Goal: Complete application form

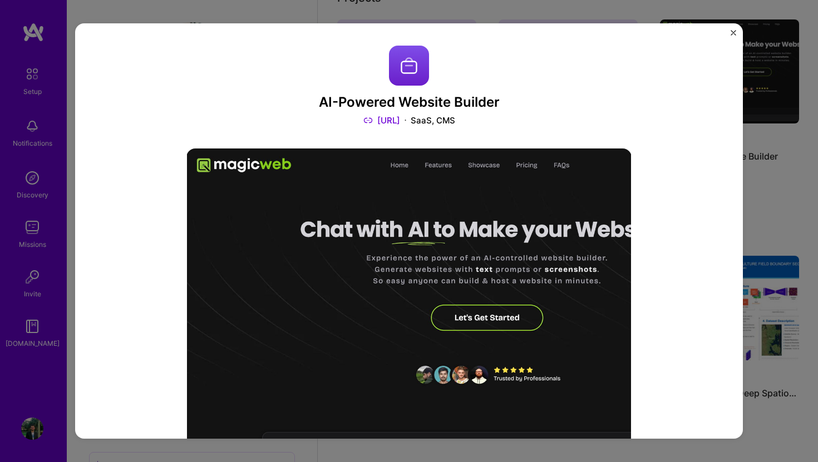
scroll to position [1023, 0]
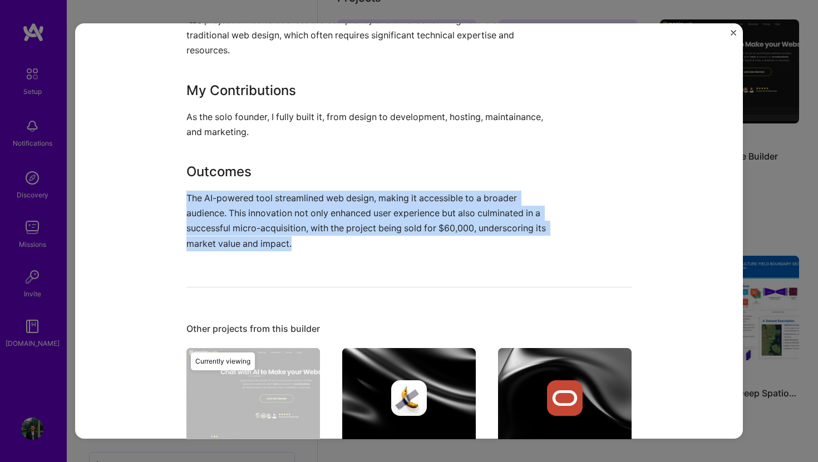
drag, startPoint x: 0, startPoint y: 0, endPoint x: 179, endPoint y: 196, distance: 265.0
click at [179, 196] on div "AI-Powered Website Builder Makeweb.ai SaaS, CMS Role Founder Jan, 2024 - Aug, 2…" at bounding box center [408, 231] width 667 height 416
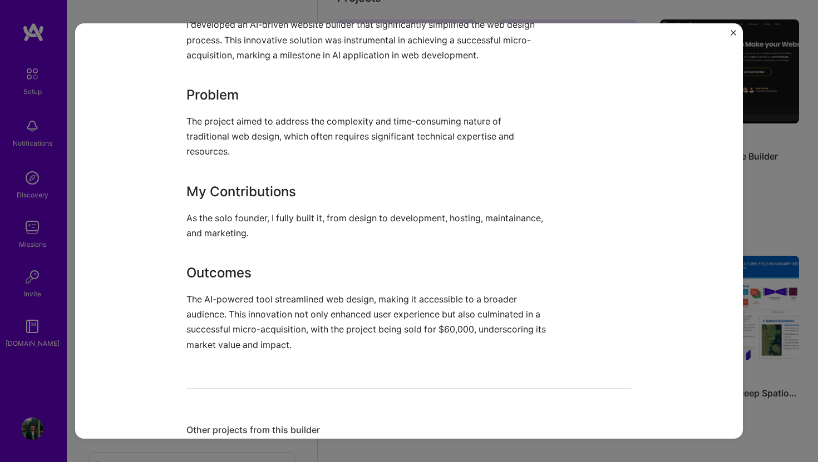
scroll to position [1010, 0]
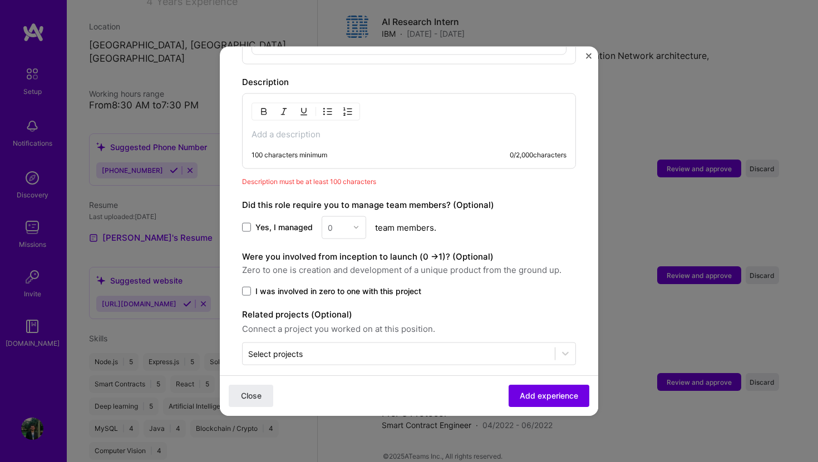
scroll to position [620, 0]
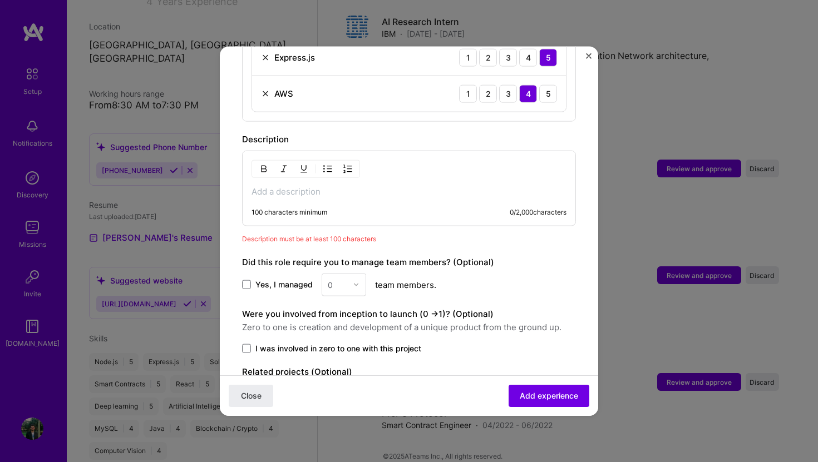
click at [268, 186] on p at bounding box center [408, 191] width 315 height 11
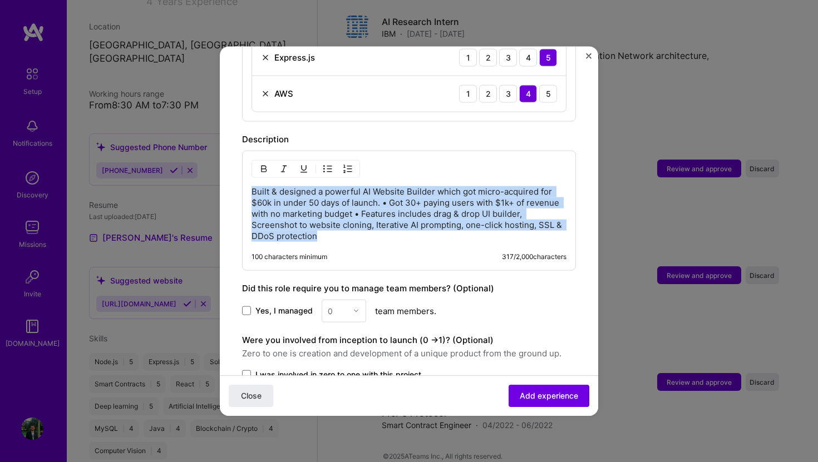
drag, startPoint x: 253, startPoint y: 180, endPoint x: 353, endPoint y: 224, distance: 109.3
click at [353, 224] on p "Built & designed a powerful AI Website Builder which got micro-acquired for $60…" at bounding box center [408, 214] width 315 height 56
click at [326, 162] on button "button" at bounding box center [327, 168] width 17 height 13
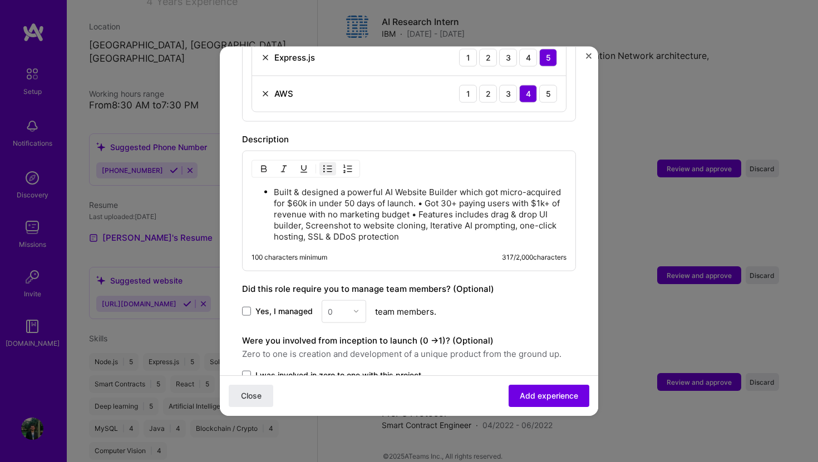
click at [412, 222] on p "Built & designed a powerful AI Website Builder which got micro-acquired for $60…" at bounding box center [420, 214] width 293 height 56
click at [427, 195] on p "Built & designed a powerful AI Website Builder which got micro-acquired for $60…" at bounding box center [420, 214] width 293 height 56
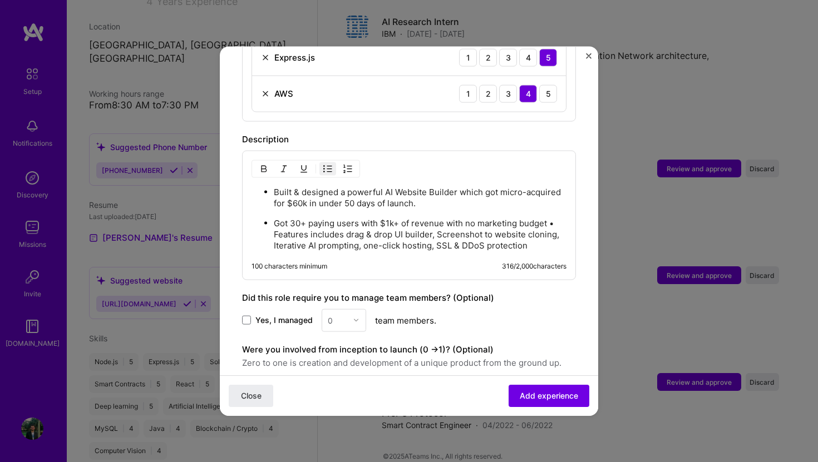
click at [553, 217] on p "Got 30+ paying users with $1k+ of revenue with no marketing budget • Features i…" at bounding box center [420, 233] width 293 height 33
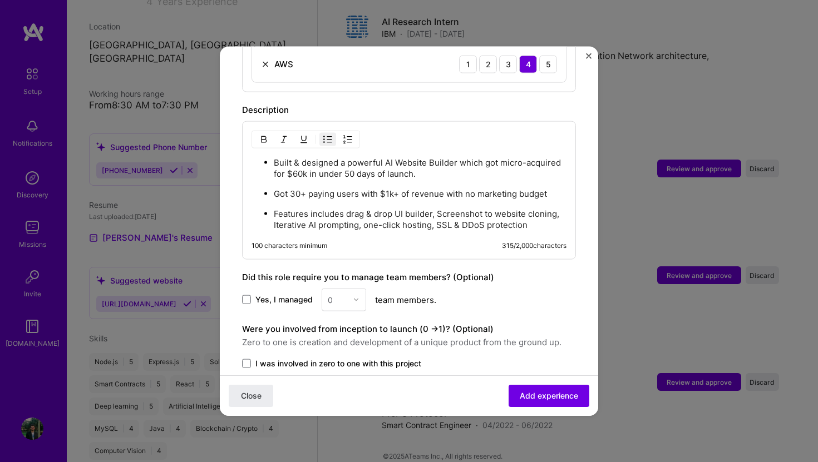
scroll to position [650, 0]
click at [343, 207] on p "Features includes drag & drop UI builder, Screenshot to website cloning, Iterat…" at bounding box center [420, 218] width 293 height 22
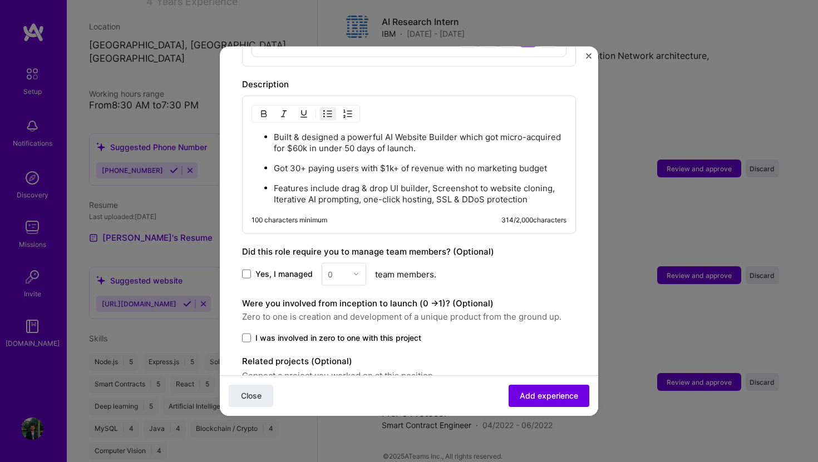
scroll to position [721, 0]
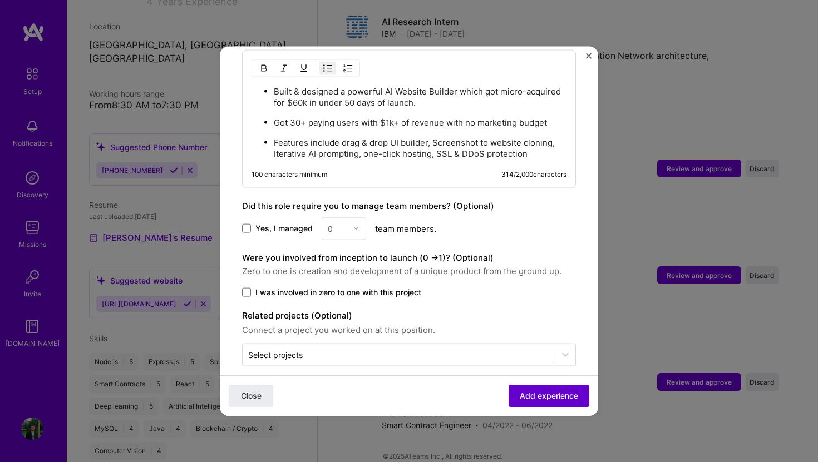
click at [529, 395] on span "Add experience" at bounding box center [549, 395] width 58 height 11
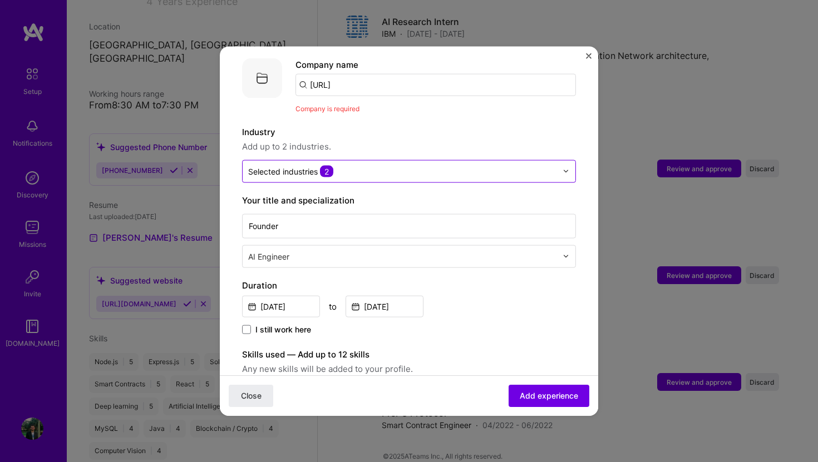
scroll to position [43, 0]
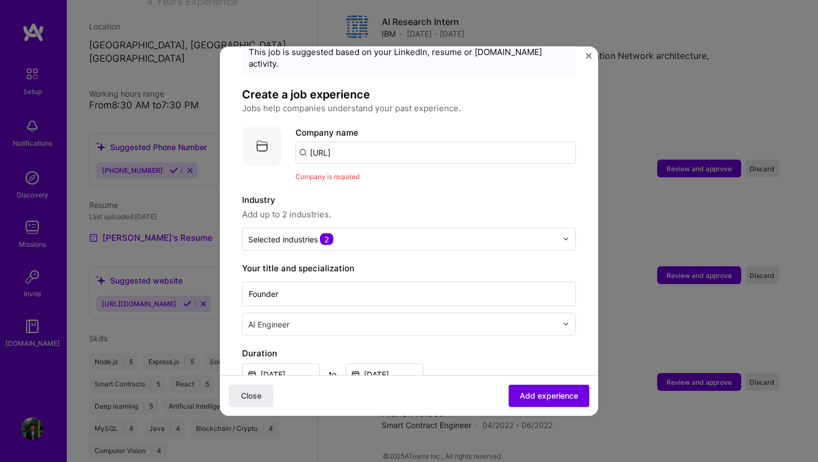
click at [367, 146] on input "[URL]" at bounding box center [435, 152] width 280 height 22
type input "[URL]"
click button "Close" at bounding box center [251, 396] width 44 height 22
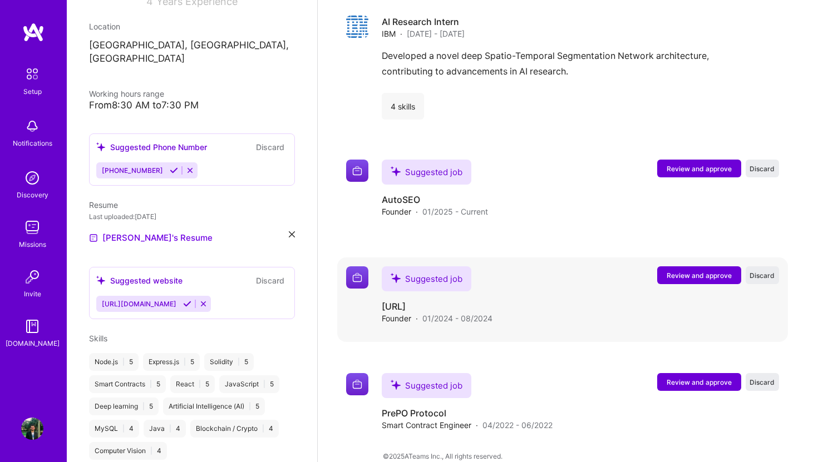
click at [671, 271] on span "Review and approve" at bounding box center [698, 275] width 65 height 9
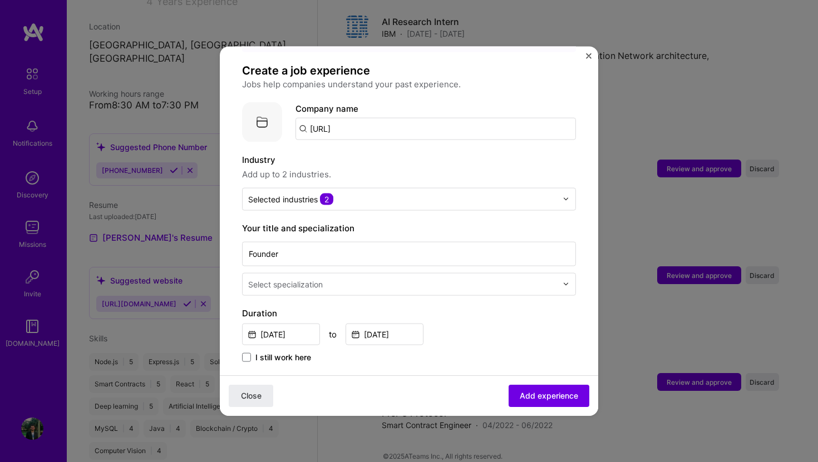
scroll to position [73, 0]
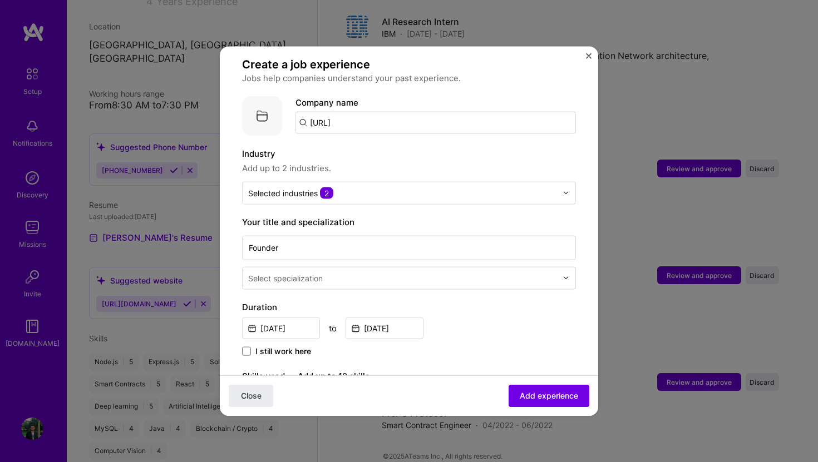
click at [391, 111] on input "[URL]" at bounding box center [435, 122] width 280 height 22
type input "Makeweb"
click button "Close" at bounding box center [251, 396] width 44 height 22
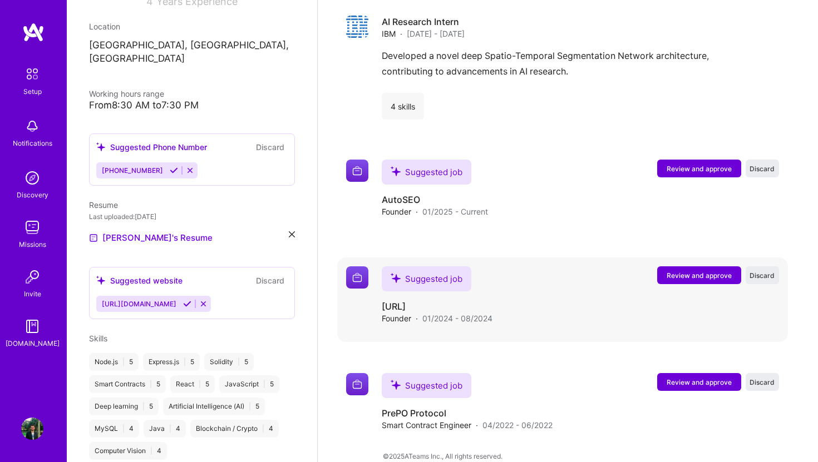
click at [691, 271] on span "Review and approve" at bounding box center [698, 275] width 65 height 9
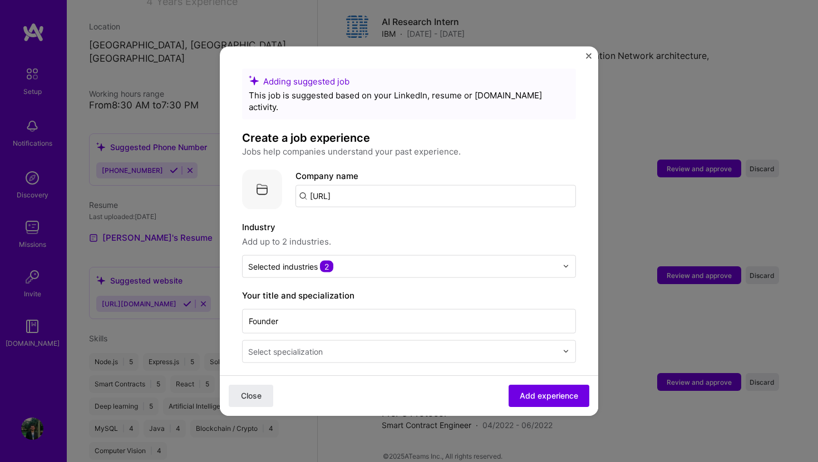
click at [373, 185] on input "[URL]" at bounding box center [435, 196] width 280 height 22
click at [359, 190] on input "Makeweb" at bounding box center [435, 196] width 280 height 22
type input "[URL]"
click at [385, 217] on div "[URL]" at bounding box center [374, 226] width 32 height 19
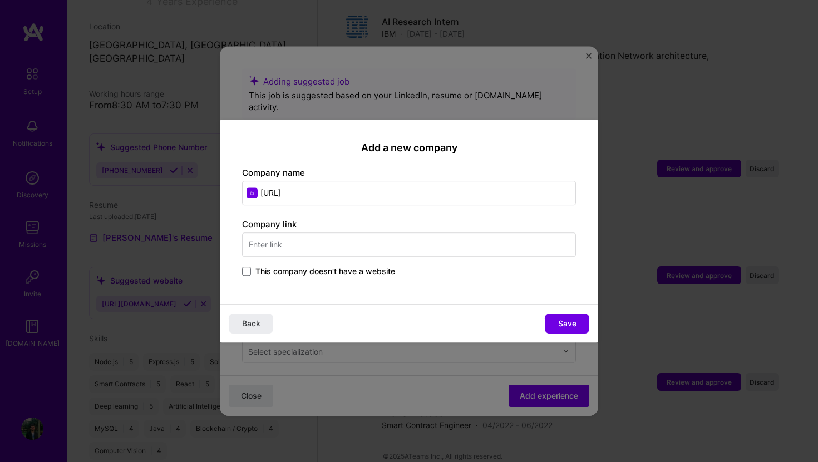
click at [335, 247] on input "text" at bounding box center [409, 245] width 334 height 24
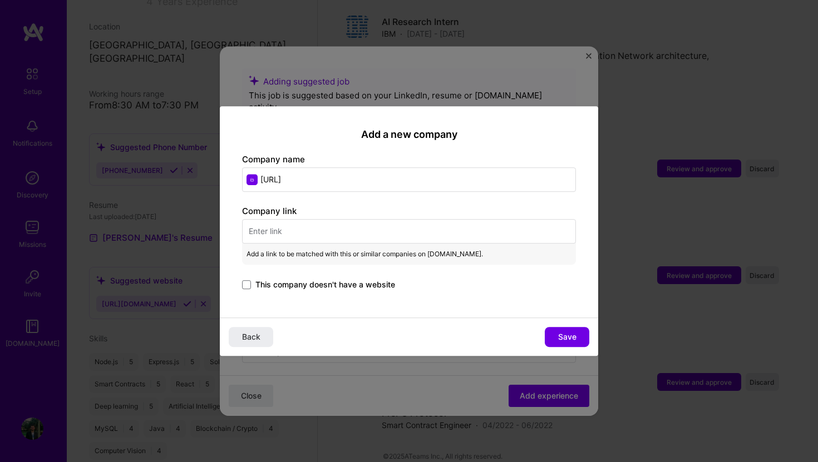
paste input "[URL]"
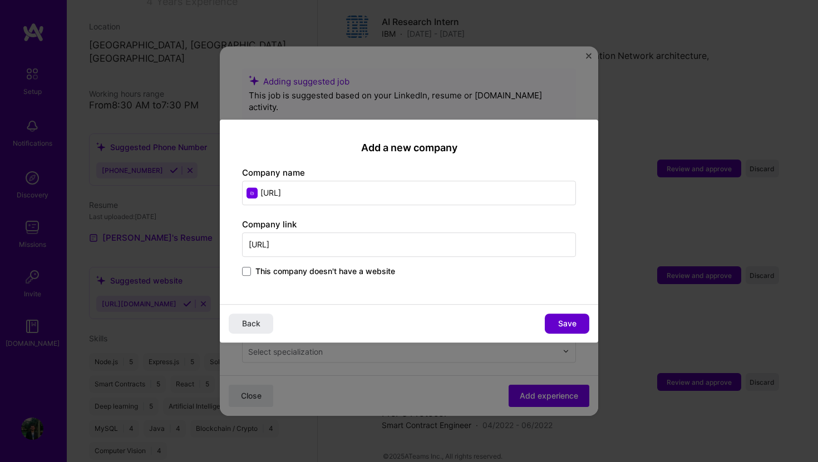
type input "[URL]"
click at [551, 320] on button "Save" at bounding box center [567, 324] width 44 height 20
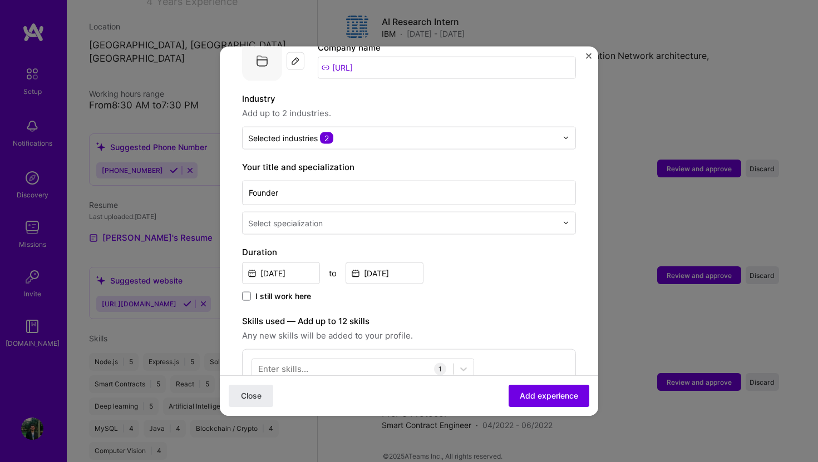
scroll to position [136, 0]
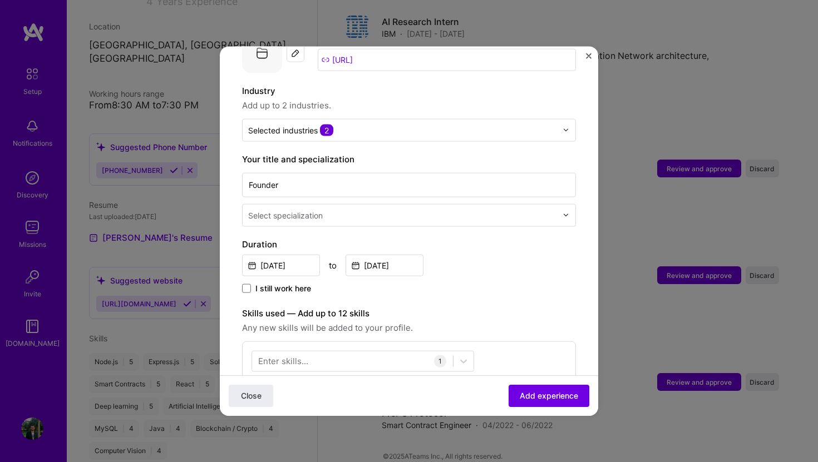
click at [308, 209] on div "Select specialization" at bounding box center [285, 215] width 75 height 12
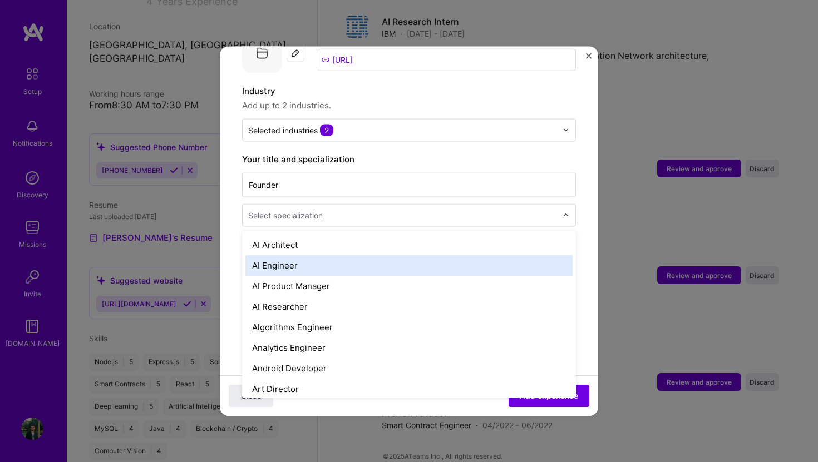
click at [296, 255] on div "AI Engineer" at bounding box center [408, 265] width 327 height 21
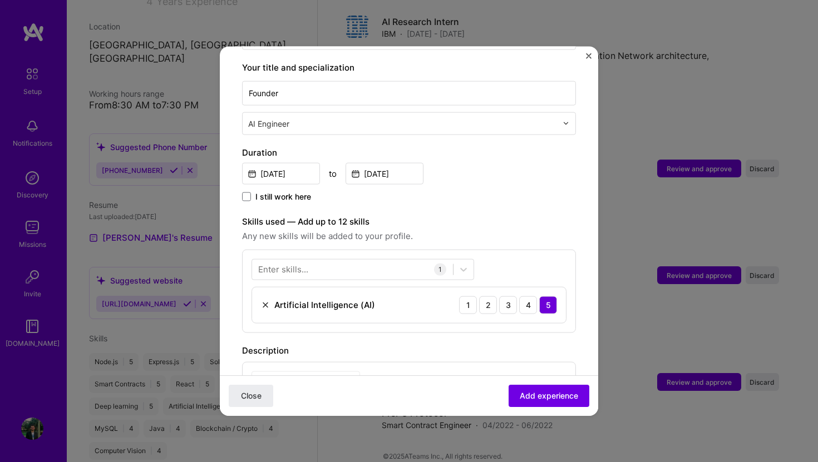
scroll to position [271, 0]
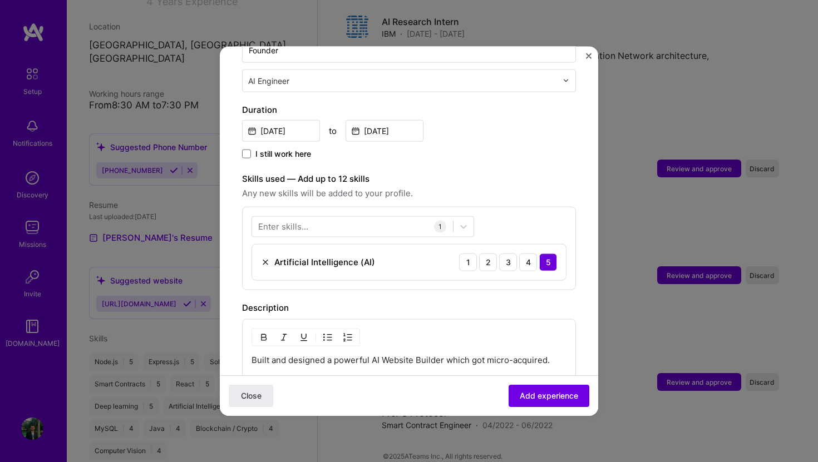
click at [302, 221] on div "Enter skills..." at bounding box center [283, 227] width 50 height 12
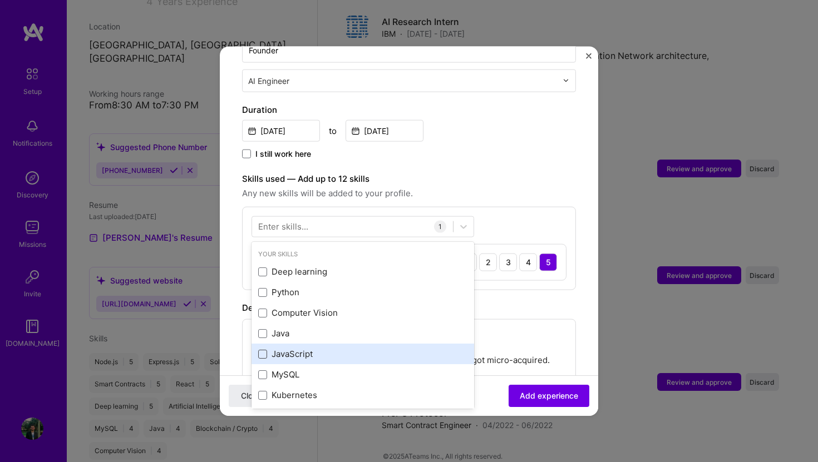
click at [261, 349] on span at bounding box center [262, 353] width 9 height 9
click at [0, 0] on input "checkbox" at bounding box center [0, 0] width 0 height 0
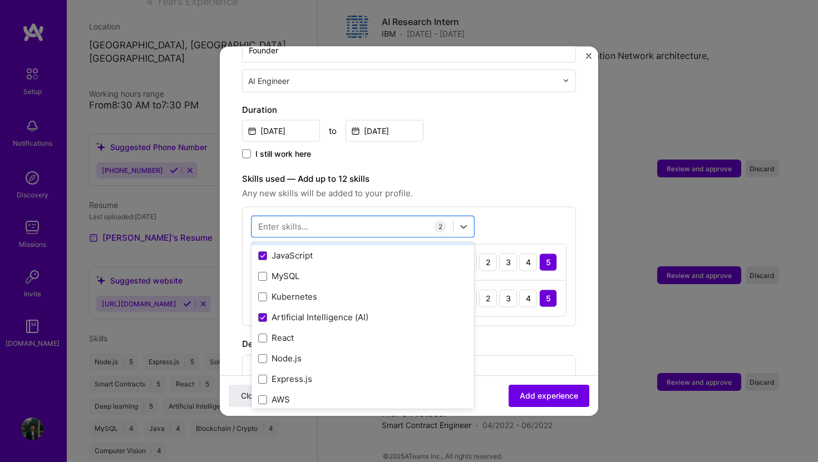
scroll to position [135, 0]
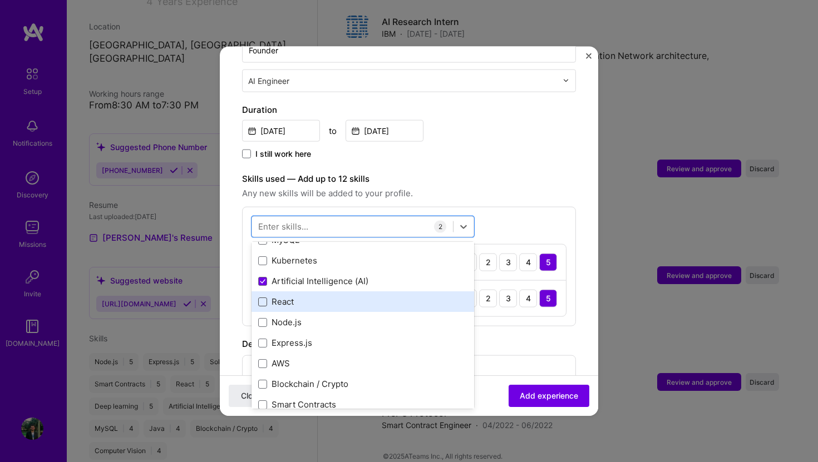
click at [264, 297] on span at bounding box center [262, 301] width 9 height 9
click at [0, 0] on input "checkbox" at bounding box center [0, 0] width 0 height 0
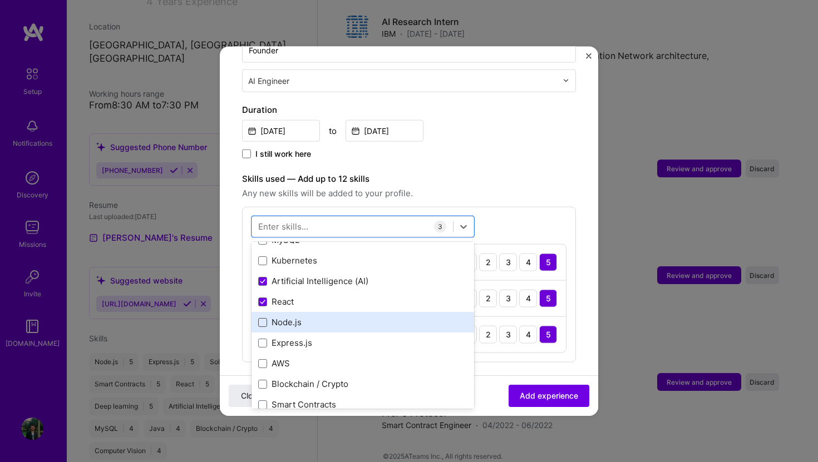
click at [263, 318] on span at bounding box center [262, 322] width 9 height 9
click at [0, 0] on input "checkbox" at bounding box center [0, 0] width 0 height 0
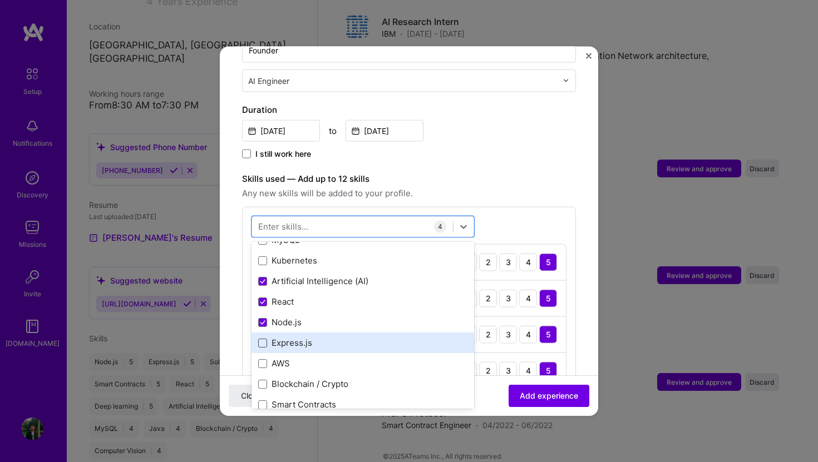
click at [263, 338] on span at bounding box center [262, 342] width 9 height 9
click at [0, 0] on input "checkbox" at bounding box center [0, 0] width 0 height 0
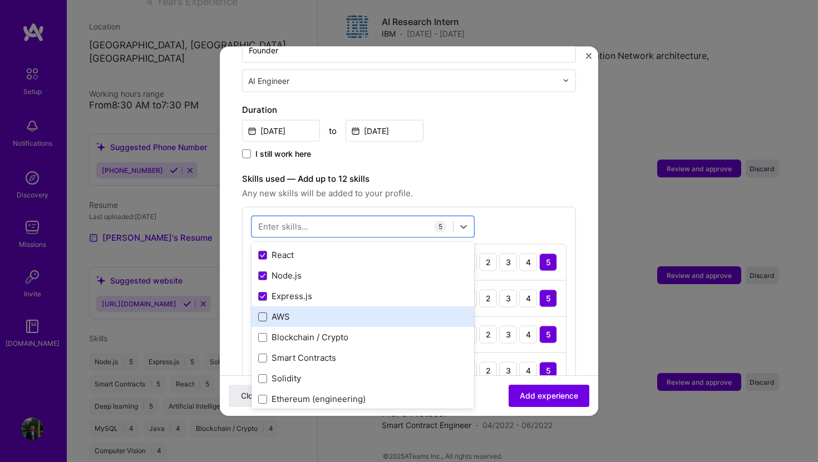
click at [261, 312] on span at bounding box center [262, 316] width 9 height 9
click at [0, 0] on input "checkbox" at bounding box center [0, 0] width 0 height 0
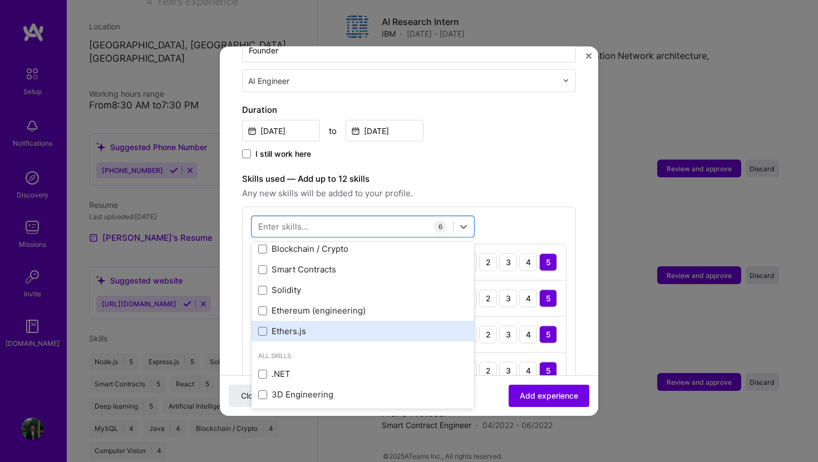
scroll to position [270, 0]
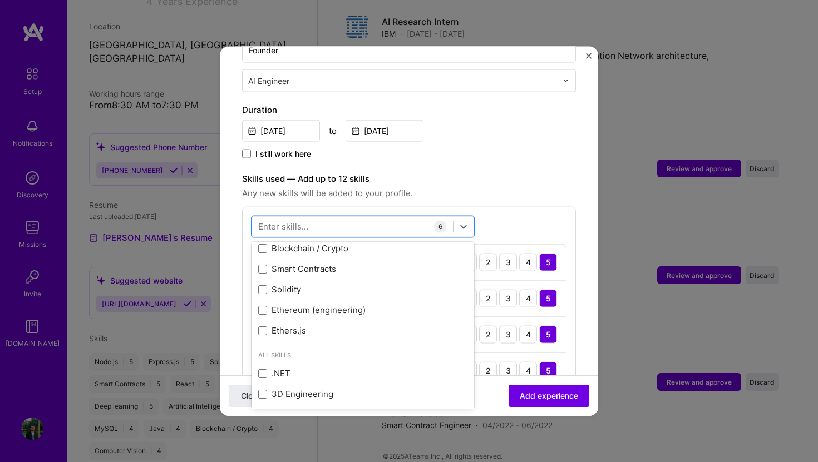
click at [496, 402] on div "Close Add experience" at bounding box center [409, 395] width 378 height 41
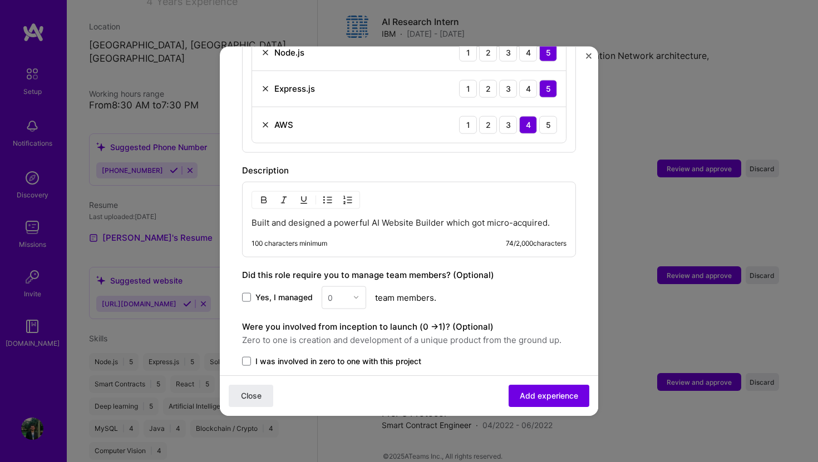
scroll to position [576, 0]
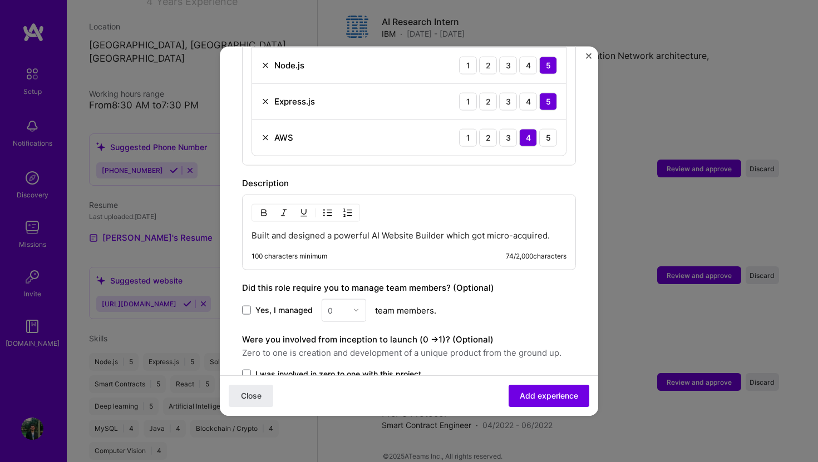
click at [342, 230] on p "Built and designed a powerful AI Website Builder which got micro-acquired." at bounding box center [408, 235] width 315 height 11
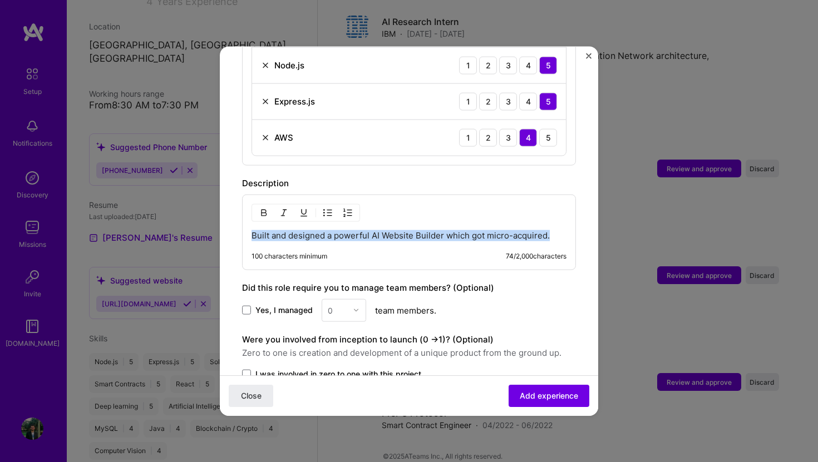
click at [342, 230] on p "Built and designed a powerful AI Website Builder which got micro-acquired." at bounding box center [408, 235] width 315 height 11
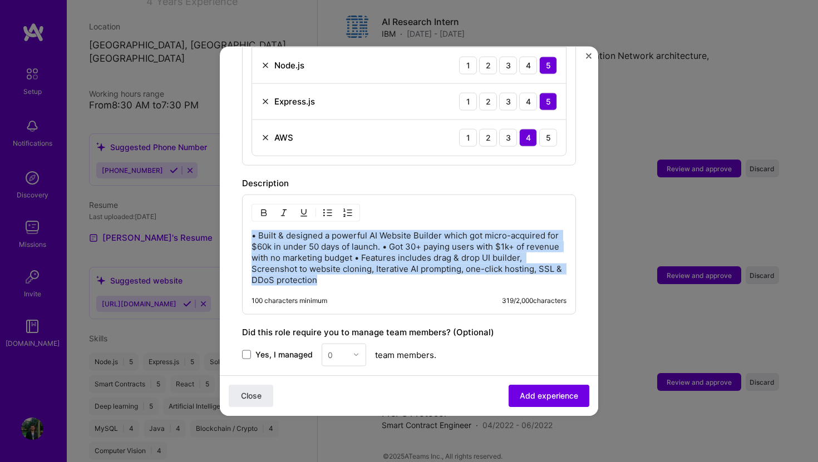
drag, startPoint x: 259, startPoint y: 226, endPoint x: 343, endPoint y: 265, distance: 92.1
click at [343, 265] on p "• Built & designed a powerful AI Website Builder which got micro-acquired for $…" at bounding box center [408, 258] width 315 height 56
click at [330, 208] on img "button" at bounding box center [327, 212] width 9 height 9
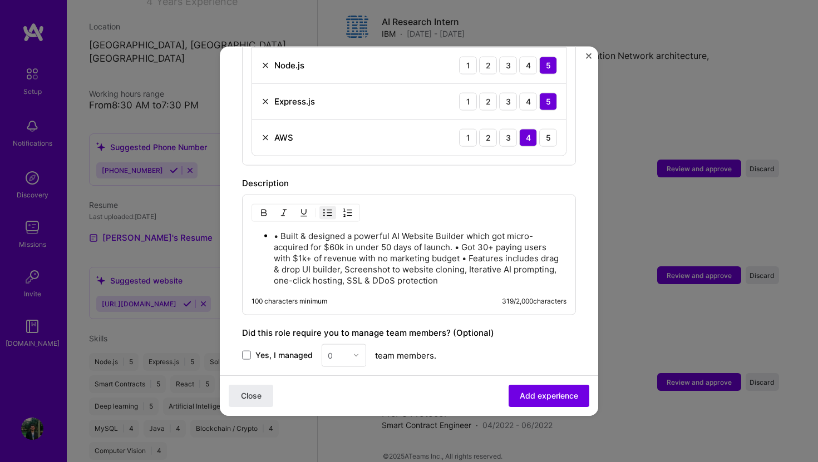
click at [462, 238] on p "• Built & designed a powerful AI Website Builder which got micro-acquired for $…" at bounding box center [420, 258] width 293 height 56
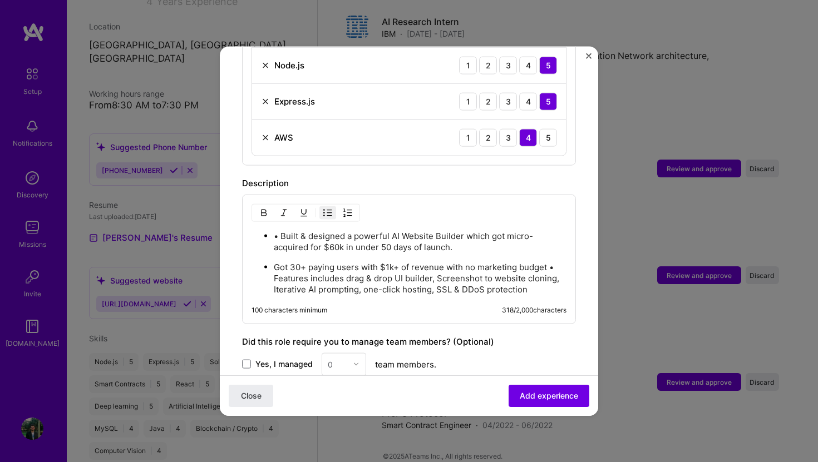
click at [275, 267] on p "Got 30+ paying users with $1k+ of revenue with no marketing budget • Features i…" at bounding box center [420, 277] width 293 height 33
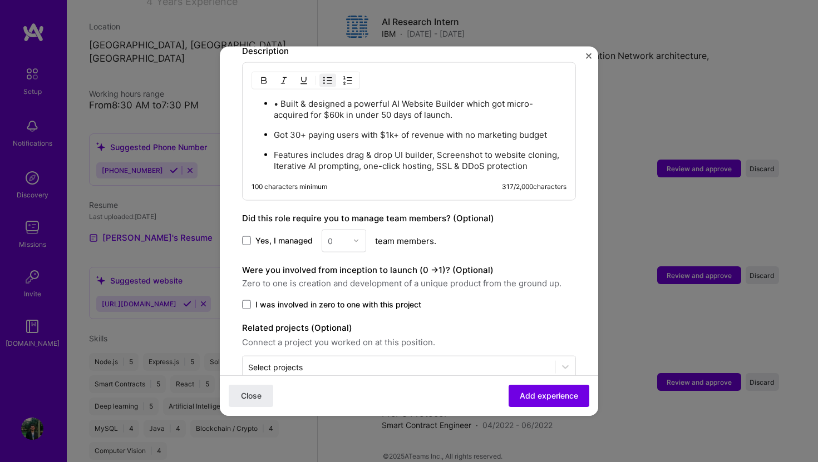
scroll to position [721, 0]
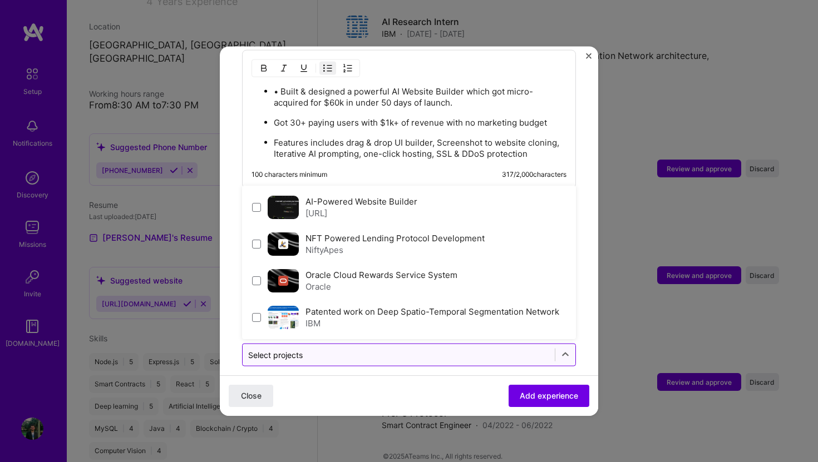
click at [332, 349] on input "text" at bounding box center [398, 355] width 301 height 12
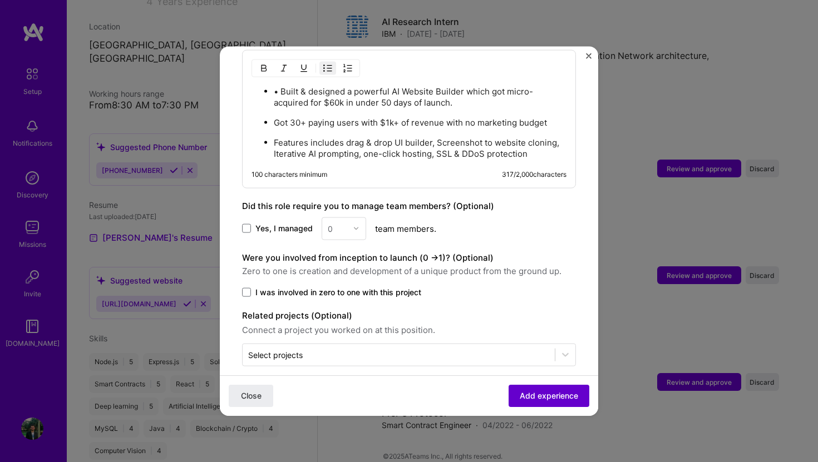
click at [521, 393] on span "Add experience" at bounding box center [549, 395] width 58 height 11
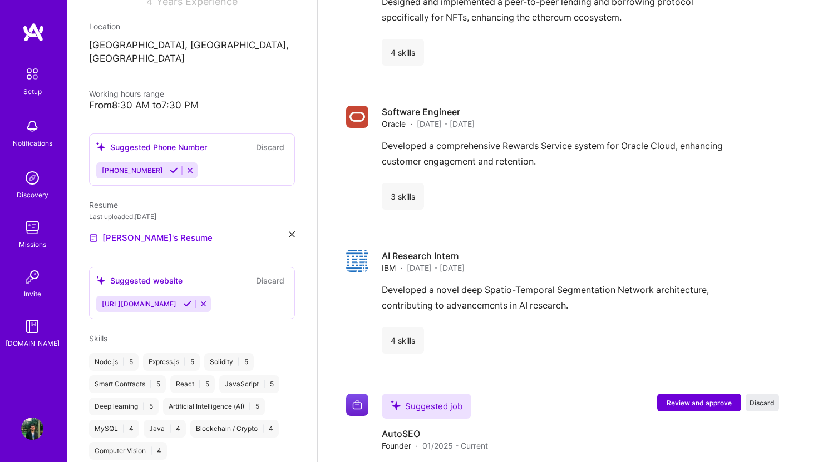
scroll to position [1291, 0]
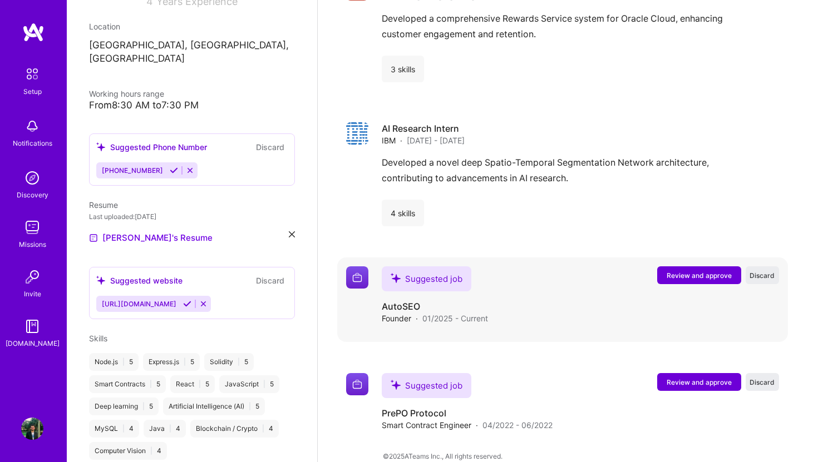
click at [667, 271] on span "Review and approve" at bounding box center [698, 275] width 65 height 9
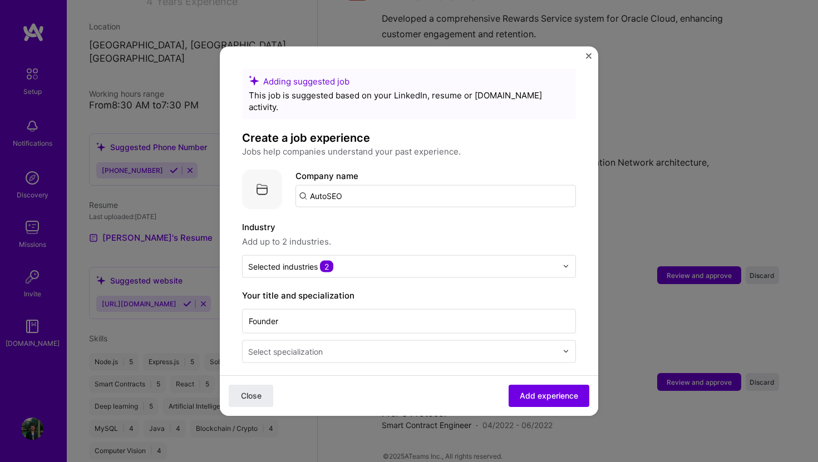
click at [354, 189] on input "AutoSEO" at bounding box center [435, 196] width 280 height 22
type input "AutoSEO"
click at [385, 218] on div "AutoSEO" at bounding box center [380, 226] width 45 height 19
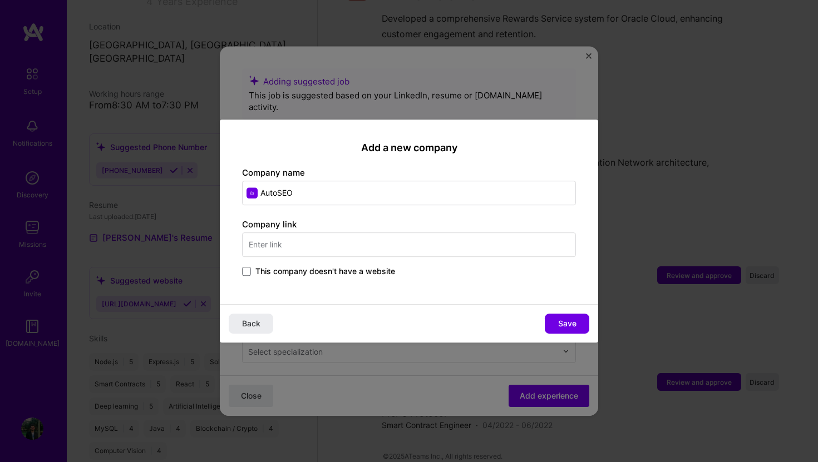
click at [342, 249] on input "text" at bounding box center [409, 245] width 334 height 24
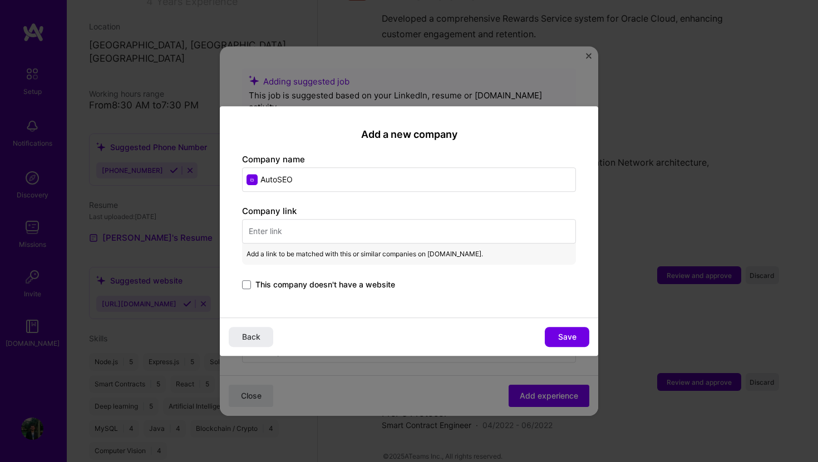
paste input "[URL][DOMAIN_NAME]"
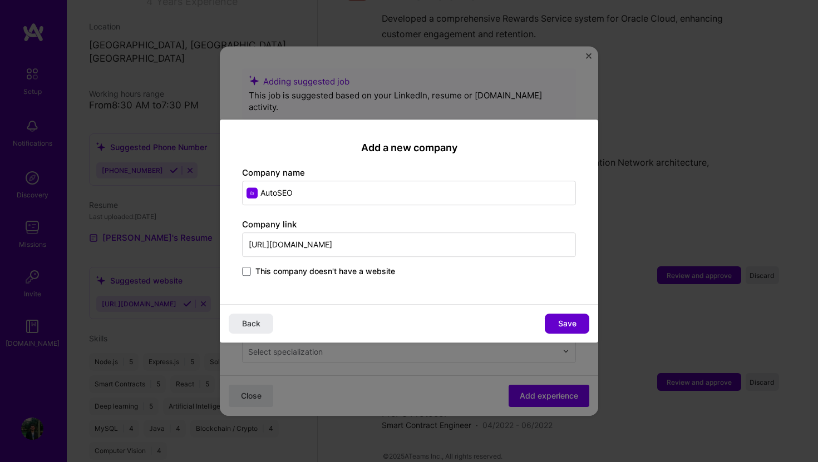
type input "[URL][DOMAIN_NAME]"
click at [571, 323] on span "Save" at bounding box center [567, 323] width 18 height 11
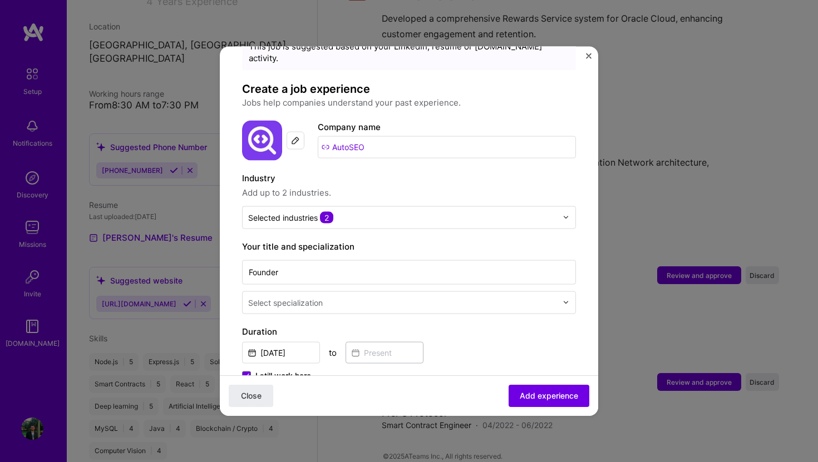
scroll to position [75, 0]
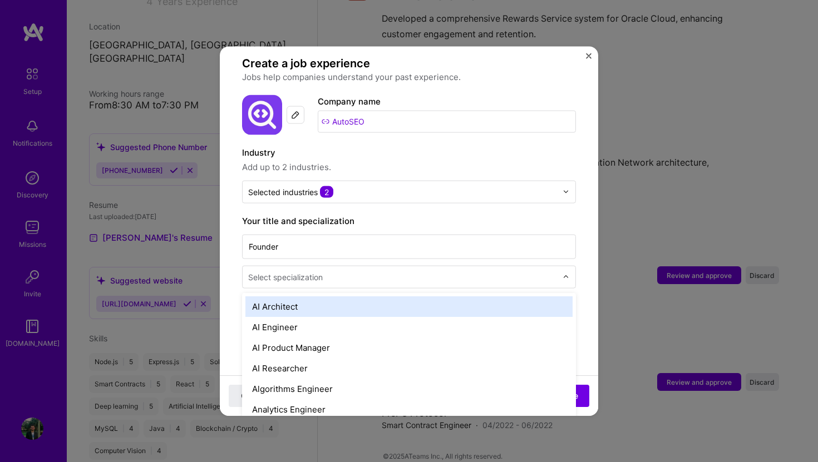
click at [309, 271] on div "Select specialization" at bounding box center [285, 277] width 75 height 12
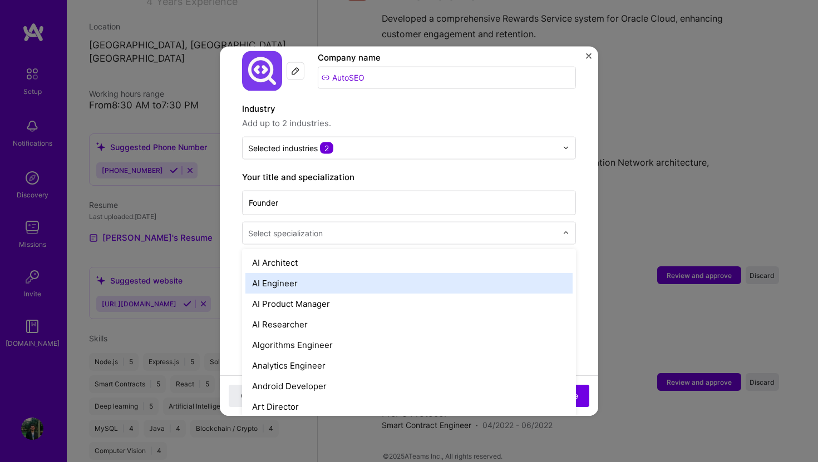
click at [294, 273] on div "AI Engineer" at bounding box center [408, 283] width 327 height 21
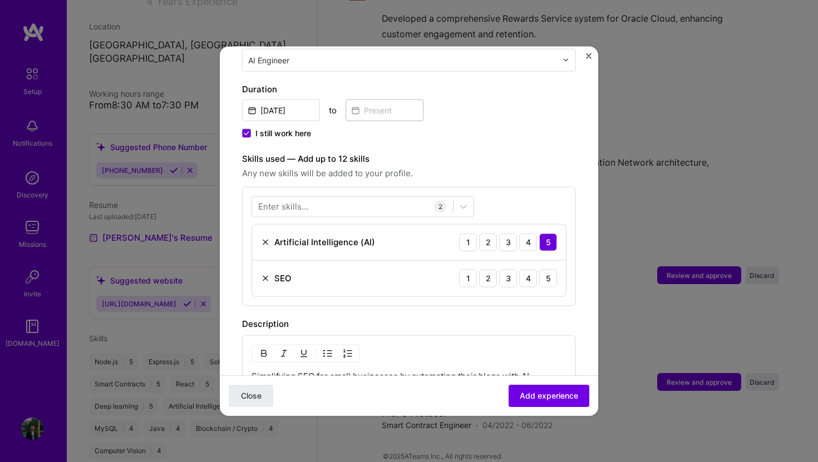
scroll to position [362, 0]
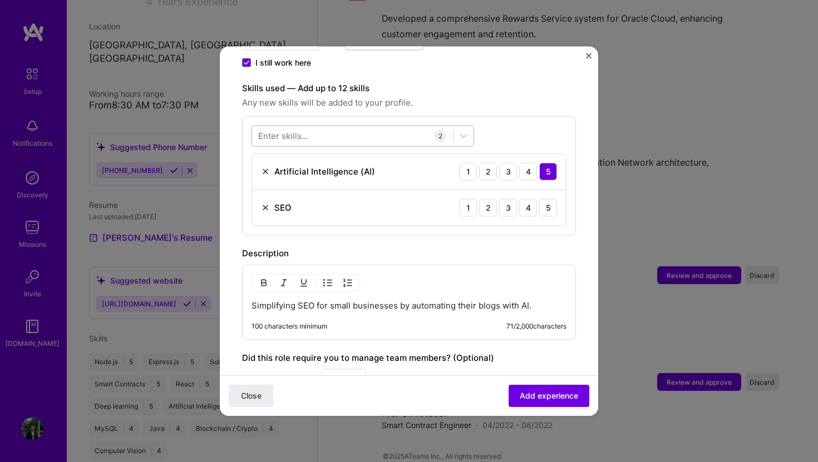
click at [321, 127] on div at bounding box center [352, 136] width 201 height 18
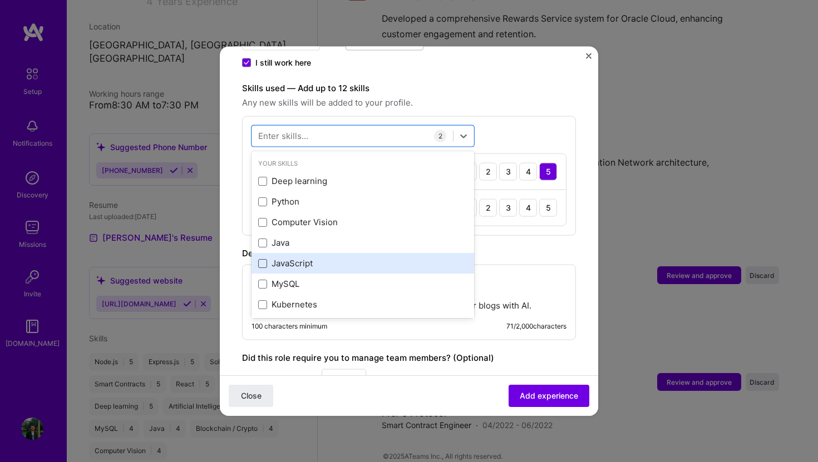
click at [263, 259] on span at bounding box center [262, 263] width 9 height 9
click at [0, 0] on input "checkbox" at bounding box center [0, 0] width 0 height 0
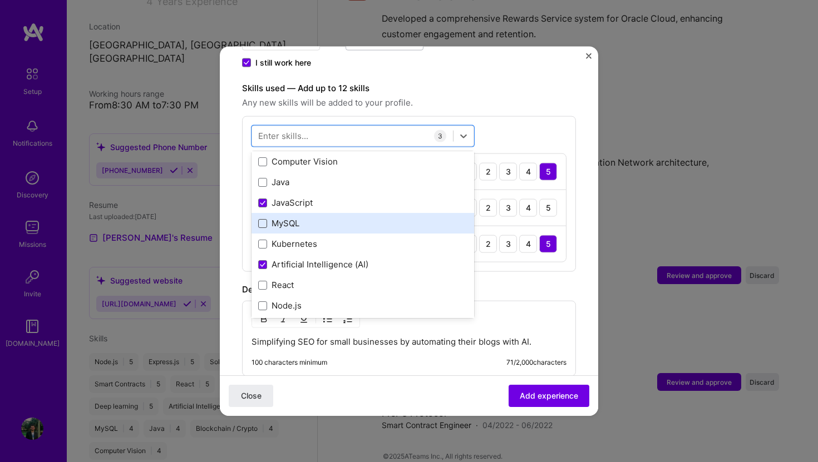
scroll to position [62, 0]
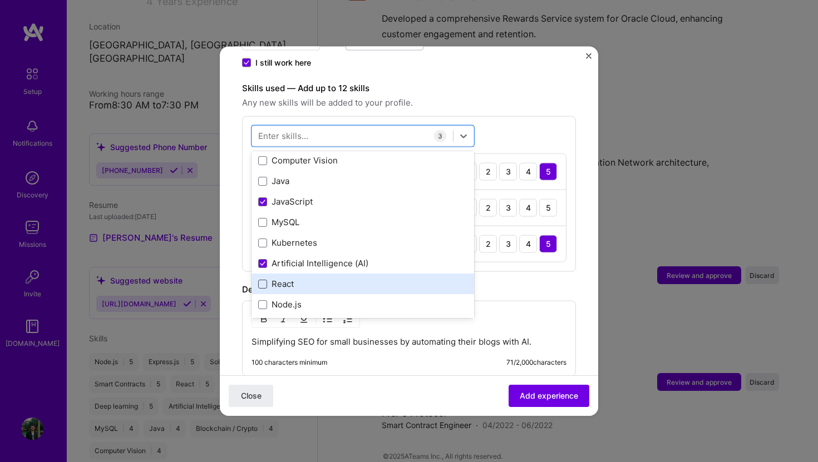
click at [261, 279] on span at bounding box center [262, 283] width 9 height 9
click at [0, 0] on input "checkbox" at bounding box center [0, 0] width 0 height 0
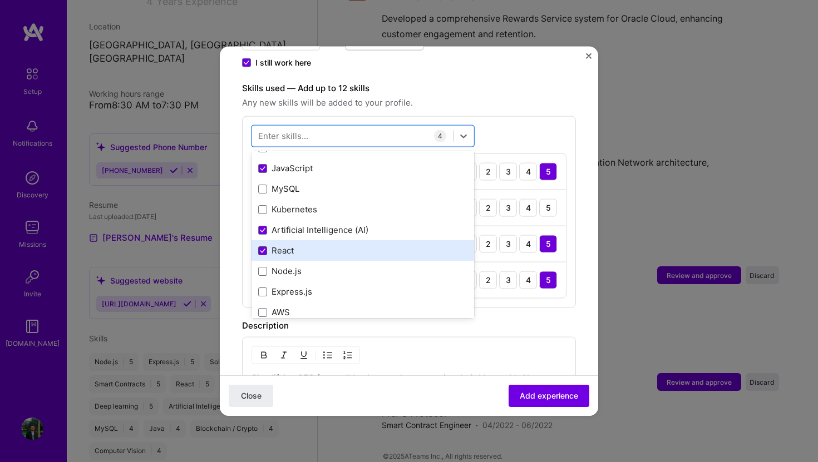
scroll to position [103, 0]
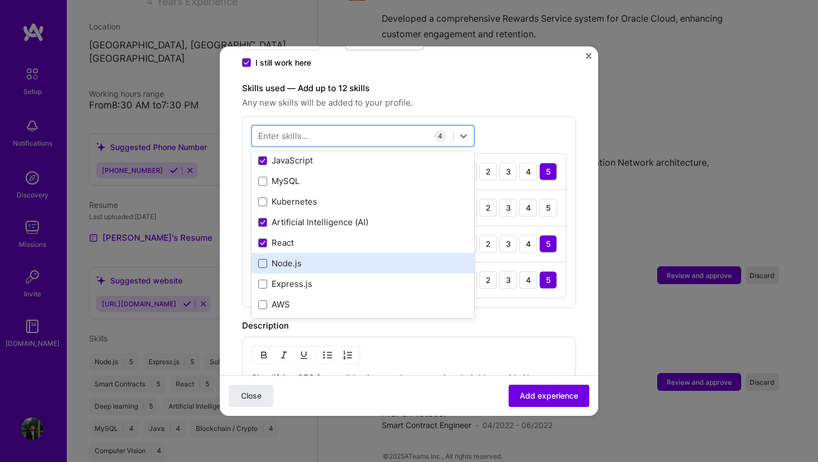
click at [261, 259] on span at bounding box center [262, 263] width 9 height 9
click at [0, 0] on input "checkbox" at bounding box center [0, 0] width 0 height 0
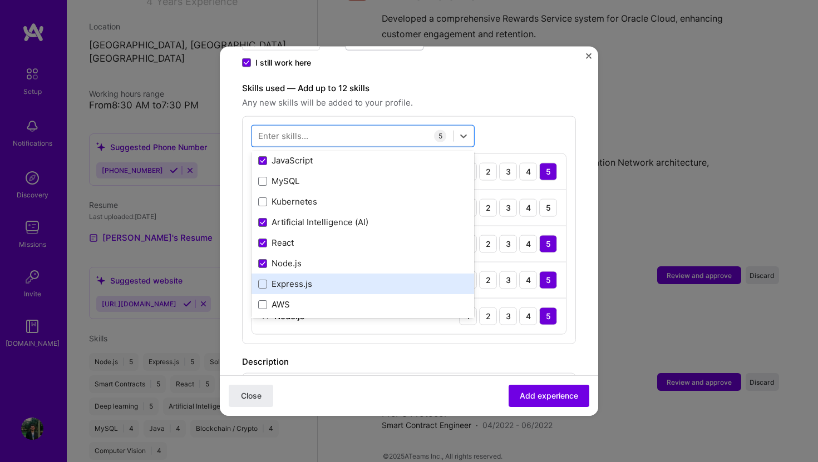
click at [261, 278] on div "Express.js" at bounding box center [362, 284] width 209 height 12
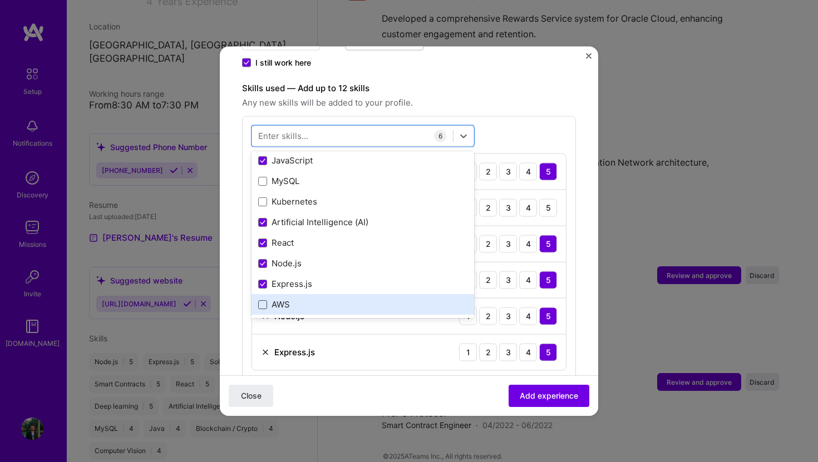
click at [261, 300] on span at bounding box center [262, 304] width 9 height 9
click at [0, 0] on input "checkbox" at bounding box center [0, 0] width 0 height 0
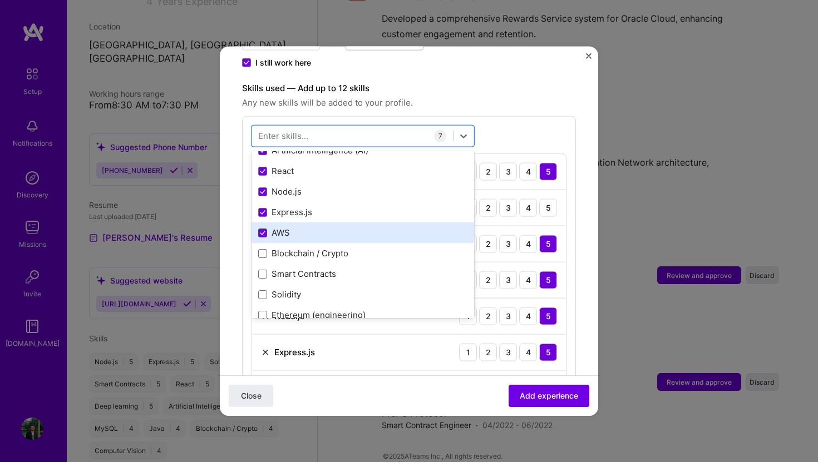
scroll to position [186, 0]
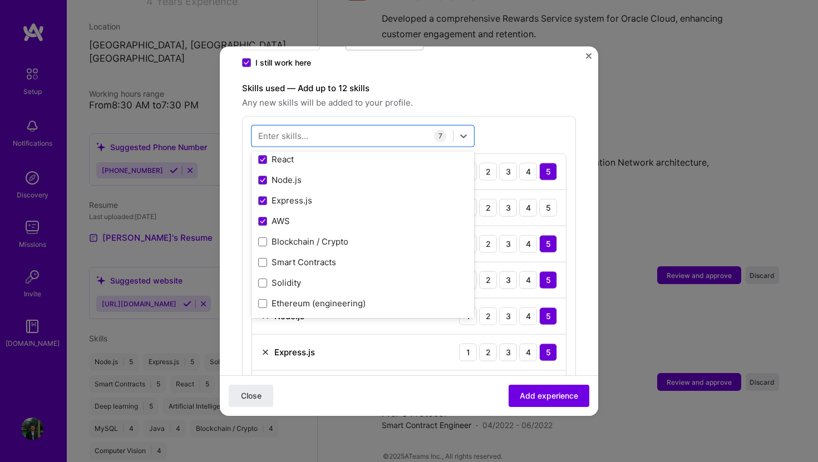
click at [570, 228] on div "Adding suggested job This job is suggested based on your LinkedIn, resume or [D…" at bounding box center [409, 202] width 334 height 992
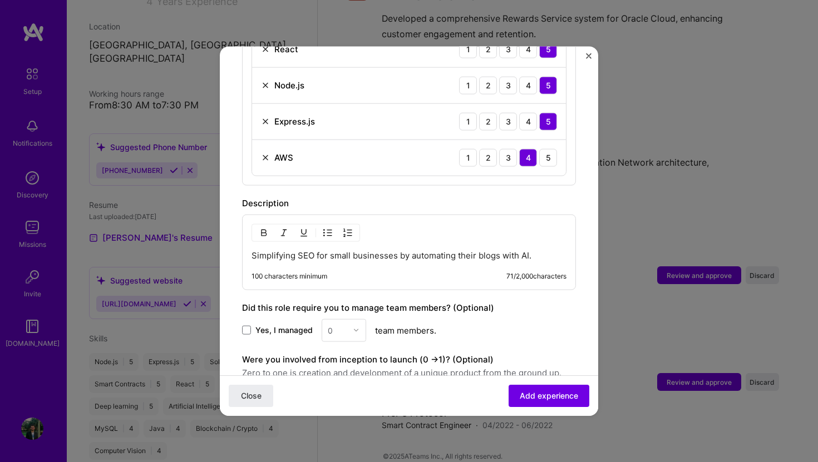
scroll to position [629, 0]
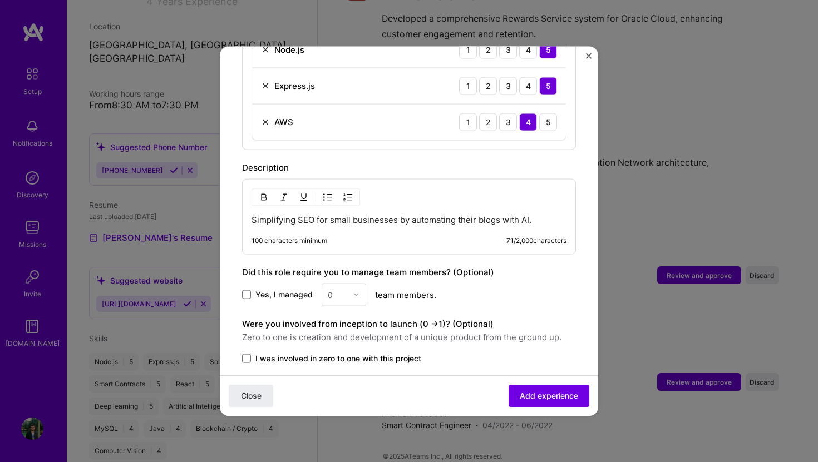
click at [337, 214] on p "Simplifying SEO for small businesses by automating their blogs with AI." at bounding box center [408, 219] width 315 height 11
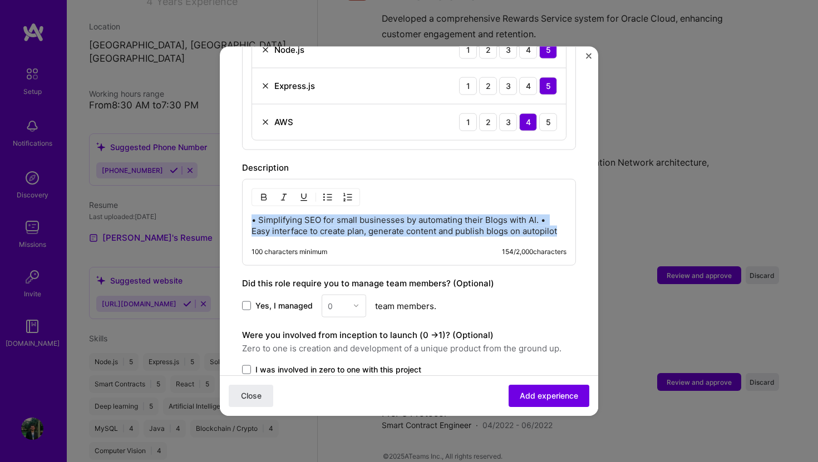
drag, startPoint x: 253, startPoint y: 207, endPoint x: 569, endPoint y: 221, distance: 316.2
click at [569, 221] on div "• Simplifying SEO for small businesses by automating their Blogs with AI. • Eas…" at bounding box center [409, 222] width 334 height 87
click at [327, 192] on img "button" at bounding box center [327, 196] width 9 height 9
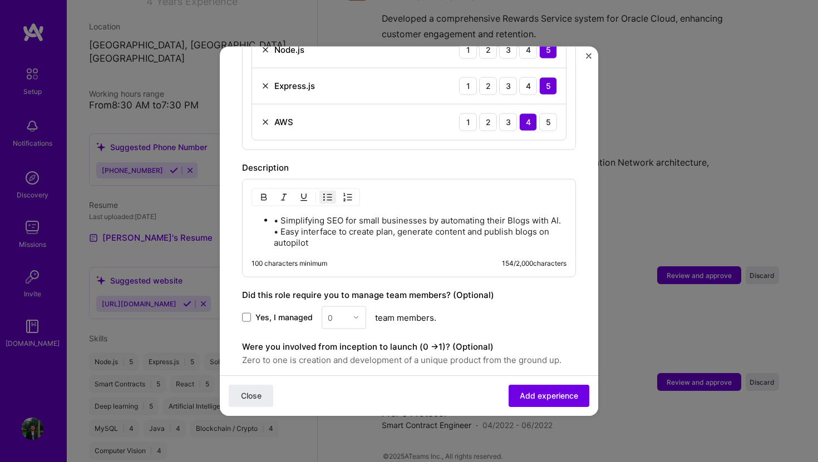
click at [312, 231] on p "• Simplifying SEO for small businesses by automating their Blogs with AI. • Eas…" at bounding box center [420, 231] width 293 height 33
click at [281, 215] on p "• Simplifying SEO for small businesses by automating their Blogs with AI. • Eas…" at bounding box center [420, 231] width 293 height 33
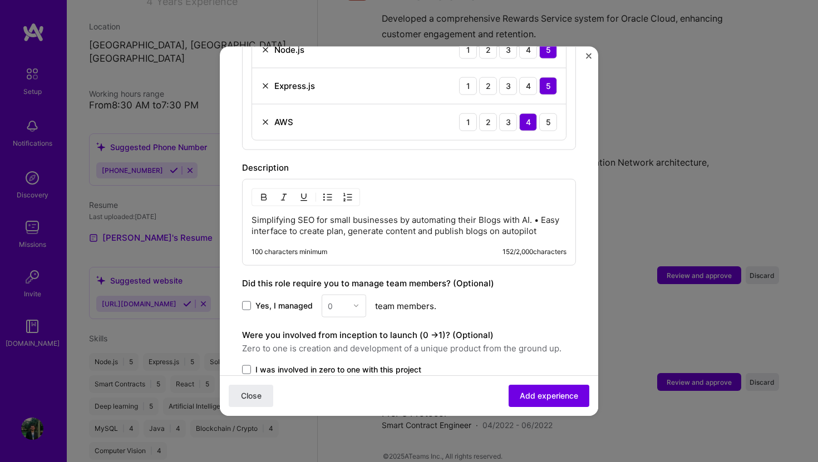
drag, startPoint x: 254, startPoint y: 206, endPoint x: 540, endPoint y: 212, distance: 286.5
click at [540, 214] on p "Simplifying SEO for small businesses by automating their Blogs with AI. • Easy …" at bounding box center [408, 225] width 315 height 22
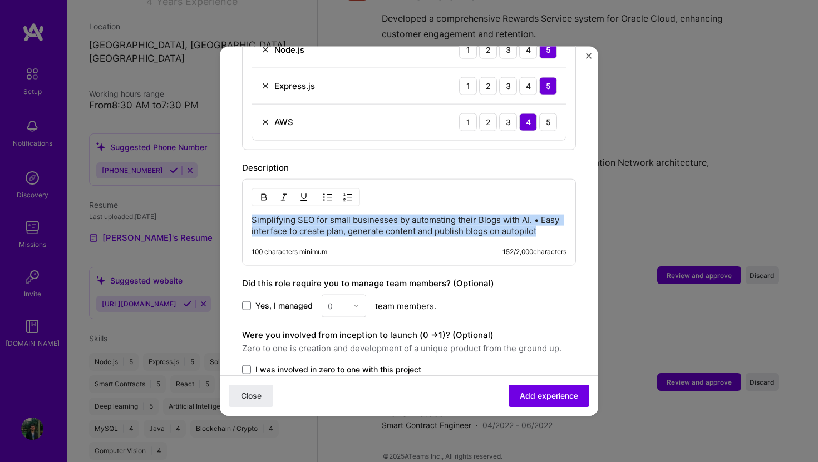
drag, startPoint x: 544, startPoint y: 221, endPoint x: 251, endPoint y: 205, distance: 293.0
click at [251, 214] on p "Simplifying SEO for small businesses by automating their Blogs with AI. • Easy …" at bounding box center [408, 225] width 315 height 22
click at [325, 192] on img "button" at bounding box center [327, 196] width 9 height 9
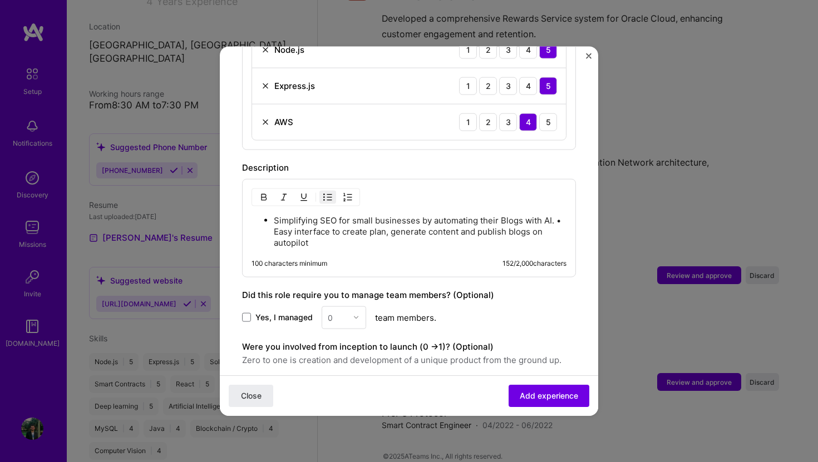
click at [323, 226] on p "Simplifying SEO for small businesses by automating their Blogs with AI. • Easy …" at bounding box center [420, 231] width 293 height 33
click at [560, 215] on p "Simplifying SEO for small businesses by automating their Blogs with AI. • Easy …" at bounding box center [420, 231] width 293 height 33
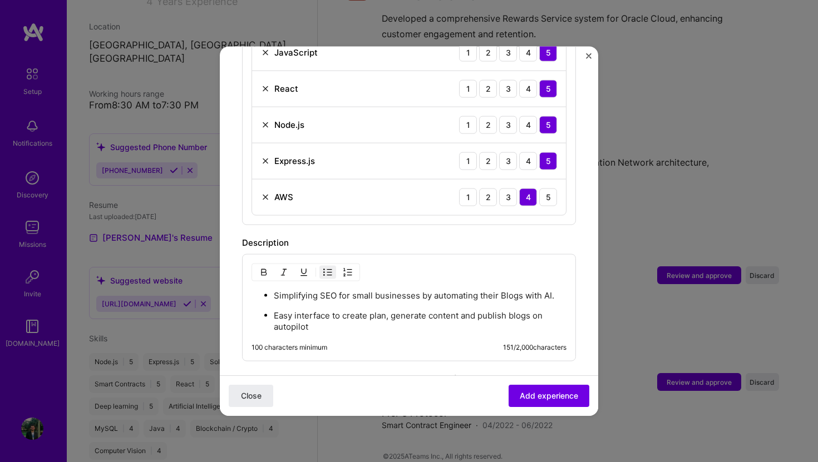
scroll to position [727, 0]
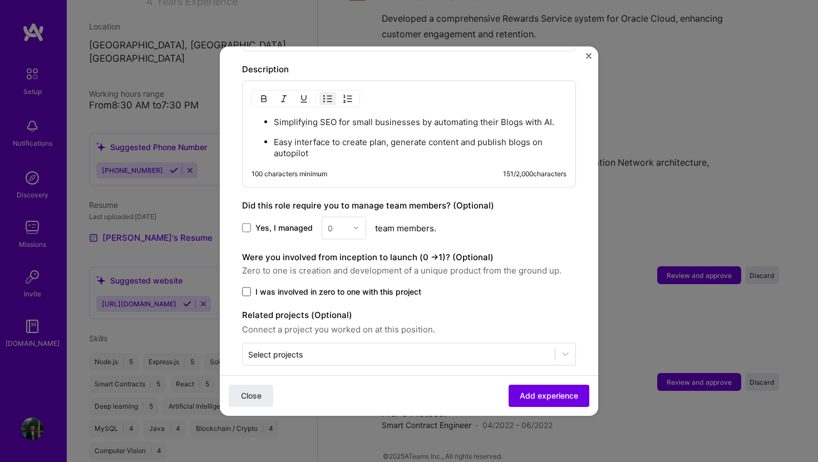
click at [244, 287] on span at bounding box center [246, 291] width 9 height 9
click at [0, 0] on input "I was involved in zero to one with this project" at bounding box center [0, 0] width 0 height 0
click at [515, 393] on button "Add experience" at bounding box center [548, 396] width 81 height 22
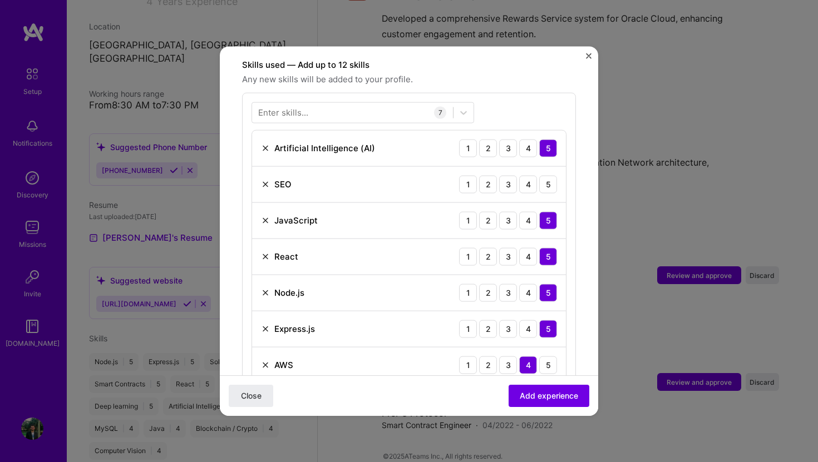
scroll to position [390, 0]
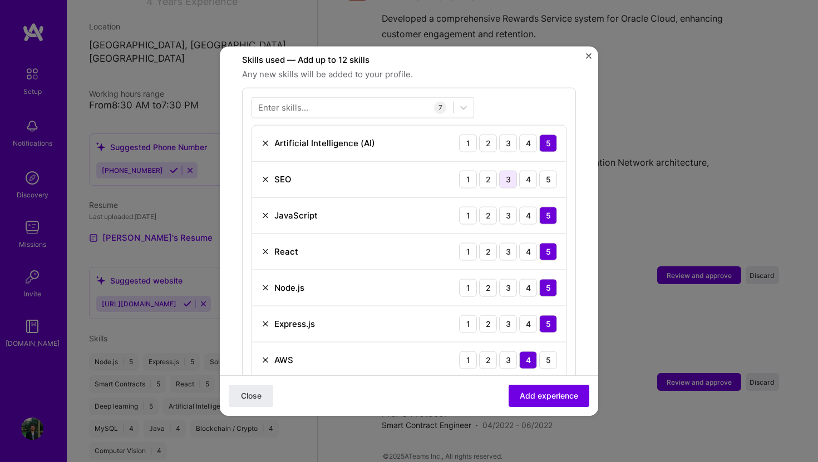
click at [515, 171] on div "3" at bounding box center [508, 179] width 18 height 18
click at [556, 393] on span "Add experience" at bounding box center [549, 395] width 58 height 11
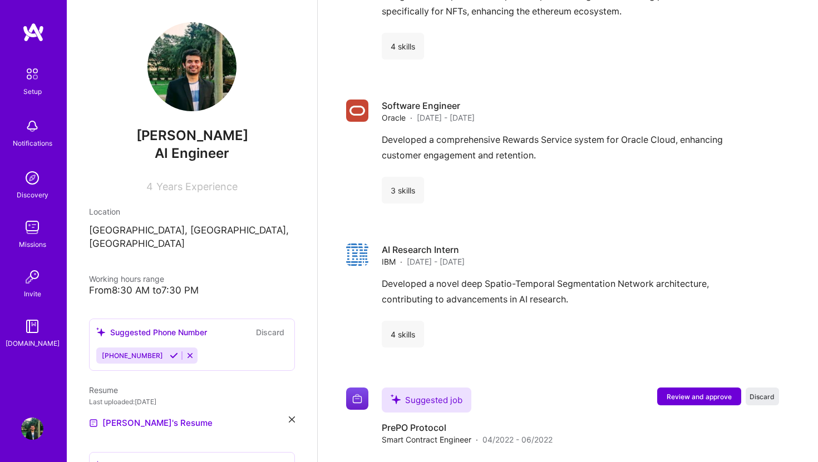
scroll to position [1328, 0]
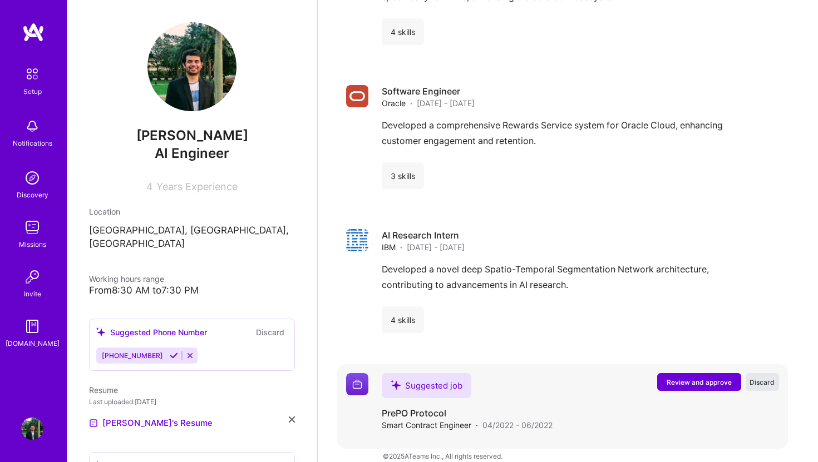
click at [763, 378] on span "Discard" at bounding box center [761, 382] width 25 height 9
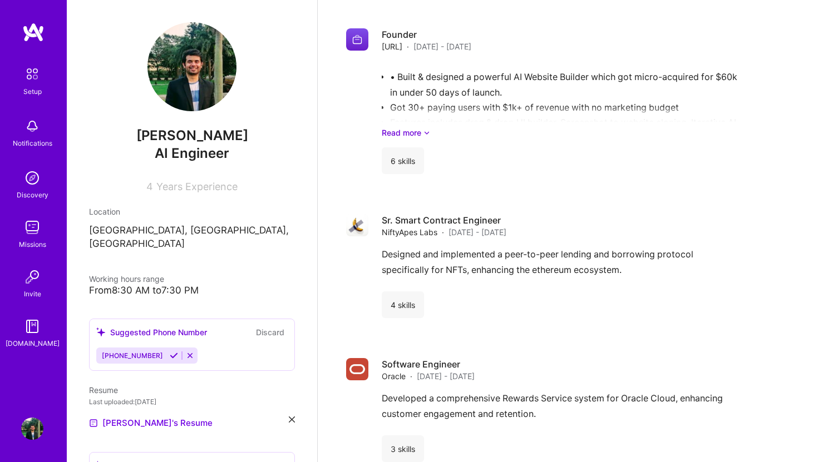
scroll to position [1221, 0]
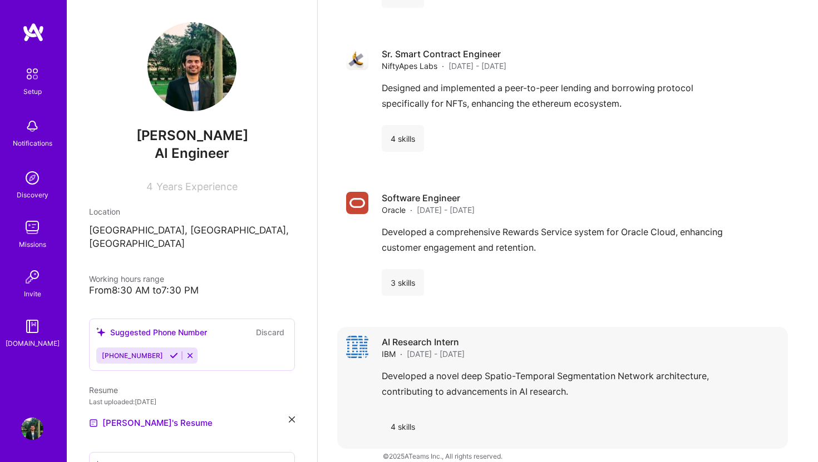
click at [412, 379] on div "Developed a novel deep Spatio-Temporal Segmentation Network architecture, contr…" at bounding box center [580, 387] width 397 height 36
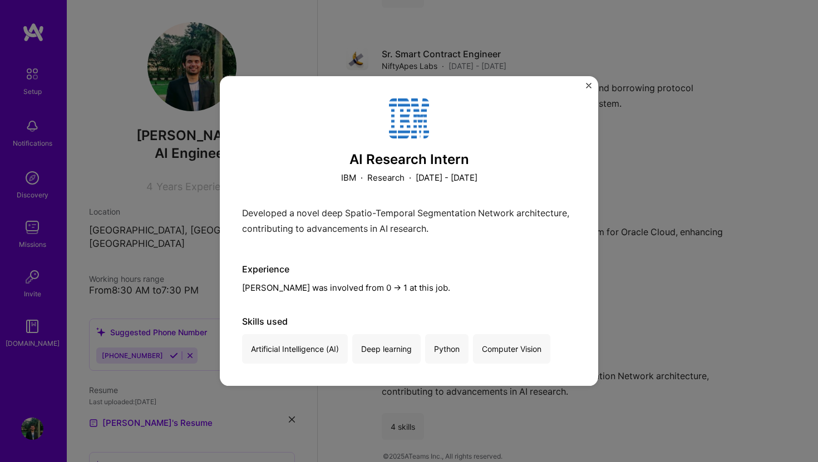
click at [424, 298] on div "AI Research Intern IBM · Research · [DATE] - [DATE] Developed a novel deep Spat…" at bounding box center [409, 231] width 334 height 266
click at [585, 86] on div "AI Research Intern IBM · Research · [DATE] - [DATE] Developed a novel deep Spat…" at bounding box center [409, 231] width 378 height 310
click at [592, 81] on div "AI Research Intern IBM · Research · [DATE] - [DATE] Developed a novel deep Spat…" at bounding box center [409, 231] width 378 height 310
click at [588, 84] on img "Close" at bounding box center [589, 86] width 6 height 6
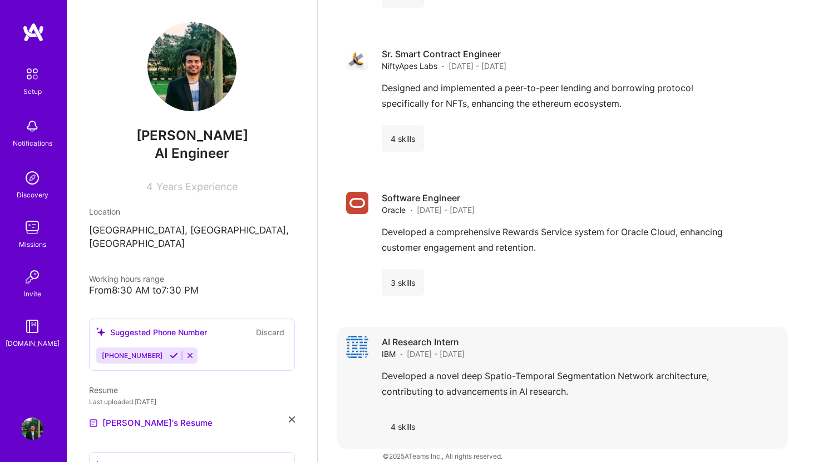
click at [506, 342] on div "AI Research Intern IBM · [DATE] - [DATE]" at bounding box center [580, 348] width 397 height 24
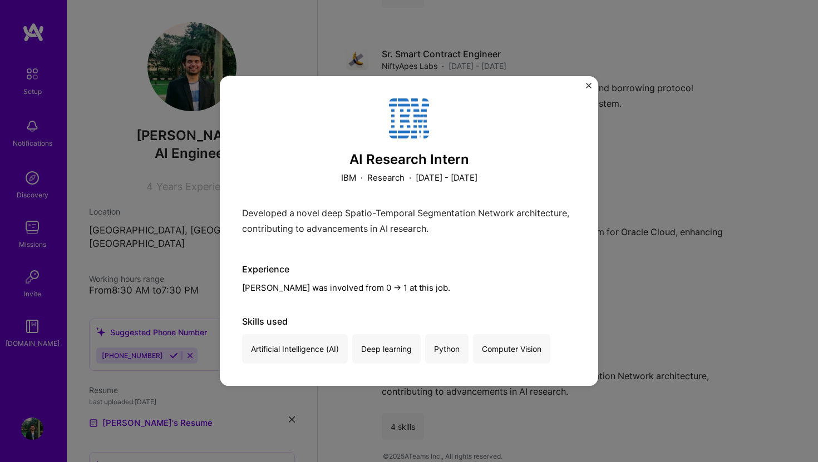
click at [640, 288] on div "AI Research Intern IBM · Research · [DATE] - [DATE] Developed a novel deep Spat…" at bounding box center [409, 231] width 818 height 462
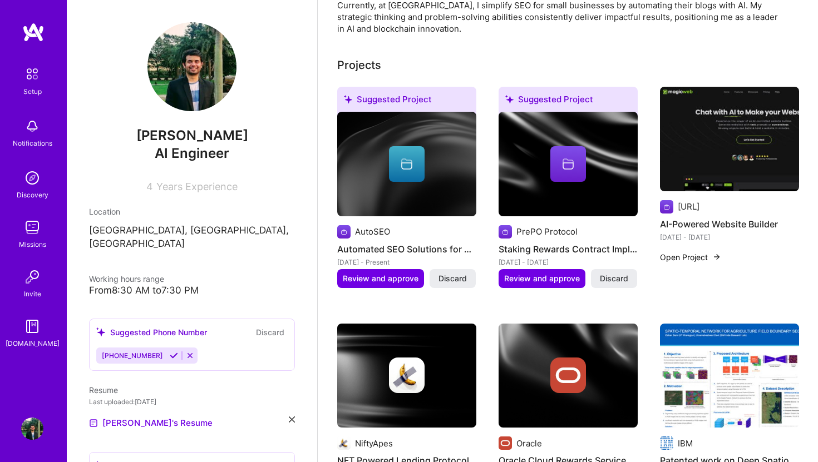
scroll to position [310, 0]
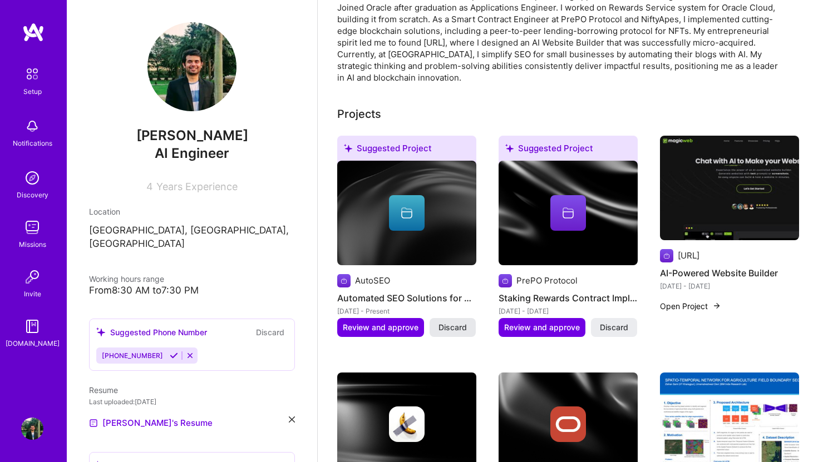
click at [454, 322] on span "Discard" at bounding box center [452, 327] width 28 height 11
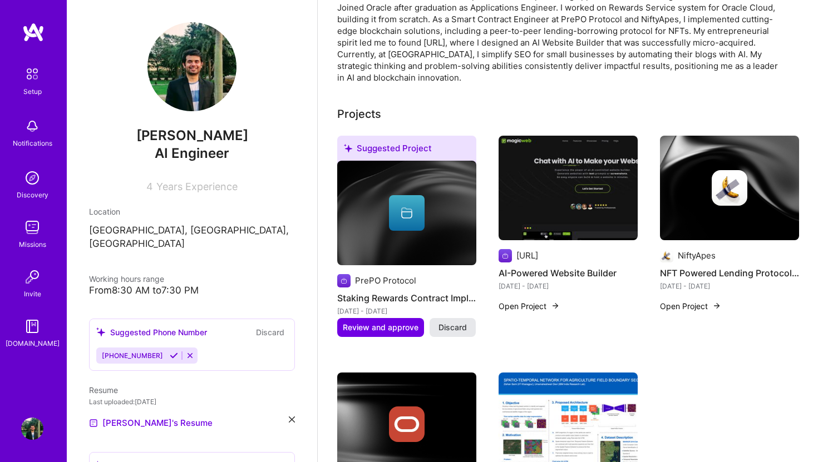
click at [456, 322] on span "Discard" at bounding box center [452, 327] width 28 height 11
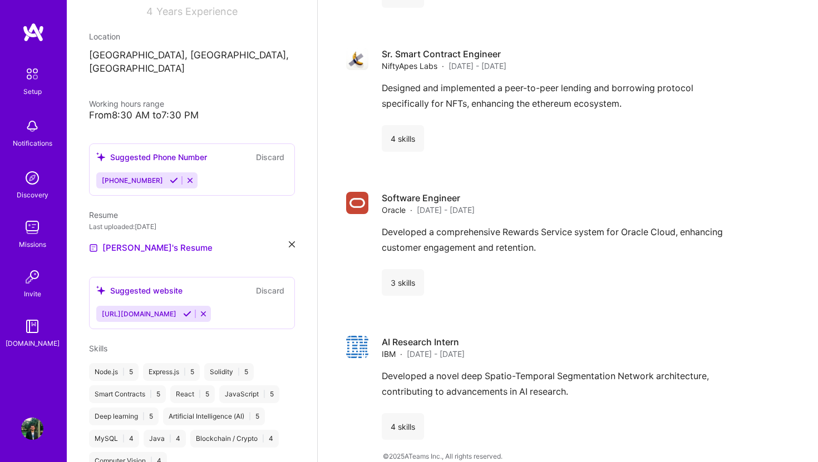
scroll to position [403, 0]
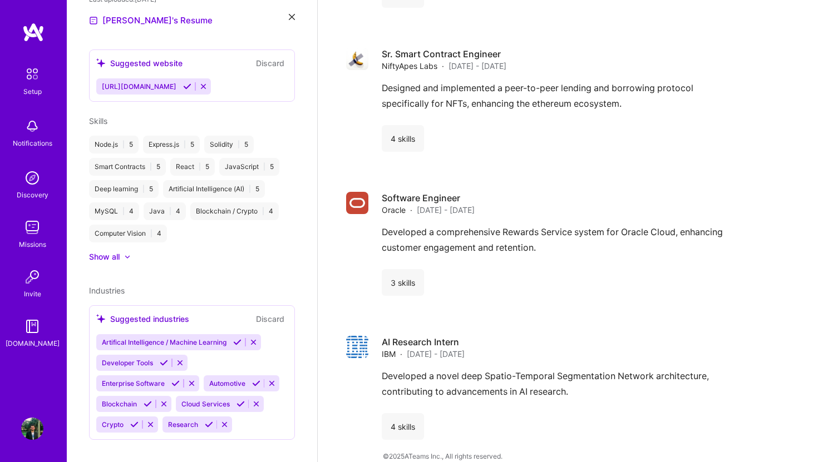
click at [151, 338] on span "Artifical Intelligence / Machine Learning" at bounding box center [164, 342] width 125 height 8
click at [241, 338] on icon at bounding box center [237, 342] width 8 height 8
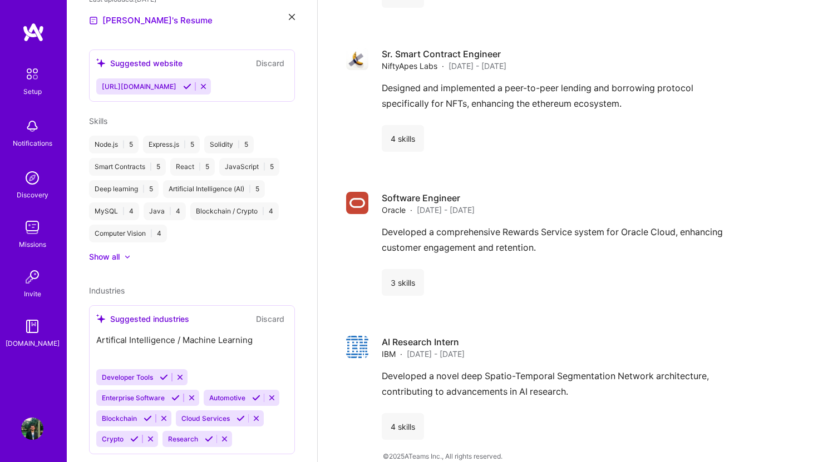
scroll to position [382, 0]
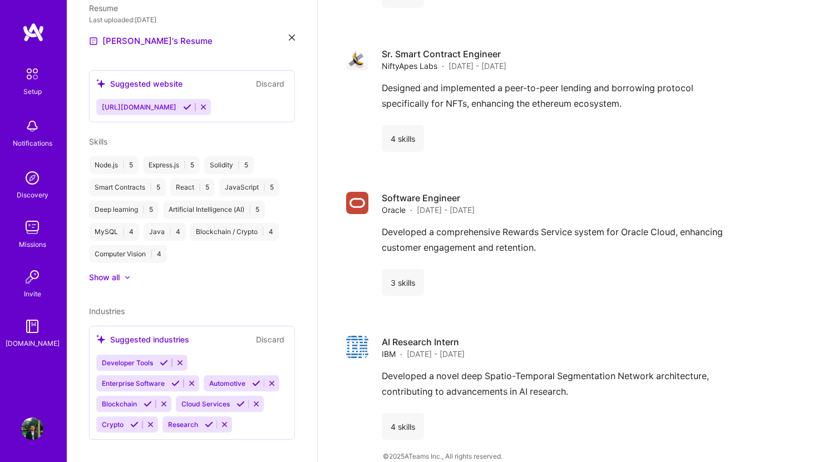
click at [164, 359] on icon at bounding box center [164, 363] width 8 height 8
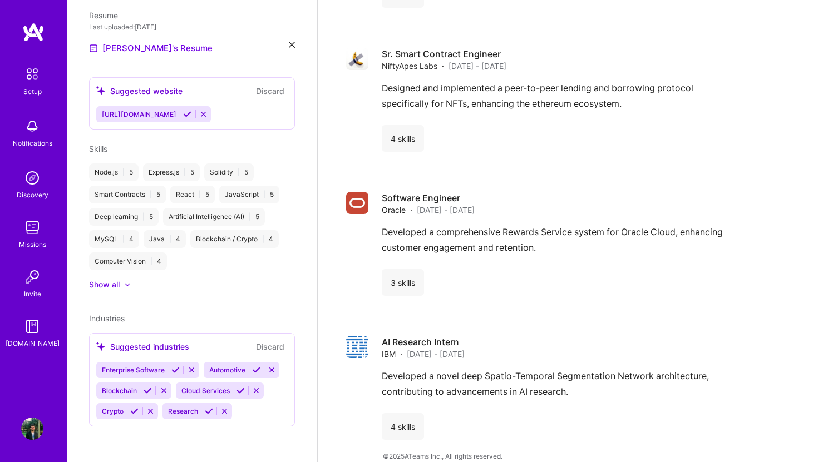
scroll to position [362, 0]
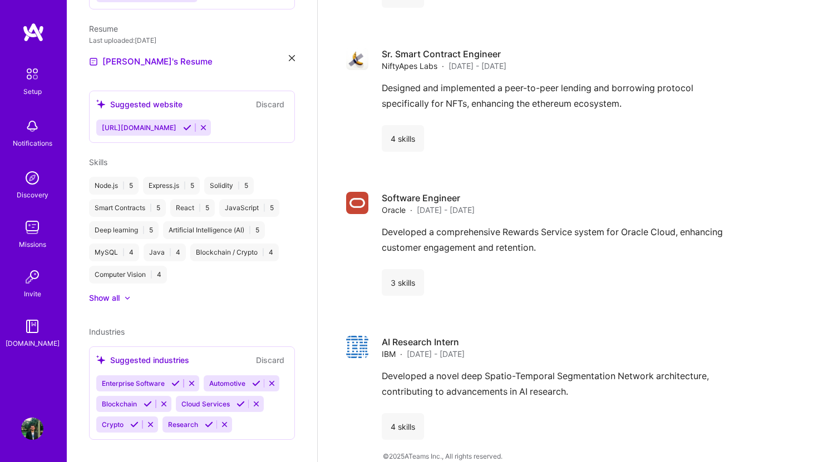
click at [177, 379] on icon at bounding box center [175, 383] width 8 height 8
click at [256, 370] on div "[PERSON_NAME] AI Engineer 4 Years Experience Location [GEOGRAPHIC_DATA], [GEOGR…" at bounding box center [192, 231] width 250 height 462
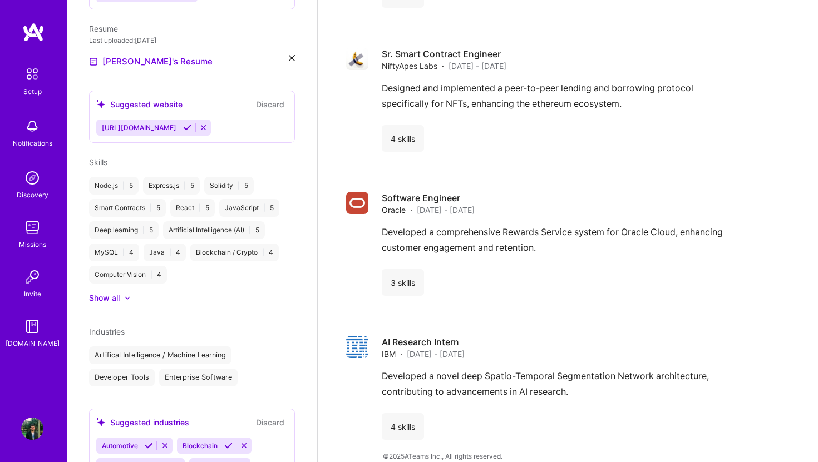
scroll to position [1180, 0]
click at [149, 442] on icon at bounding box center [149, 446] width 8 height 8
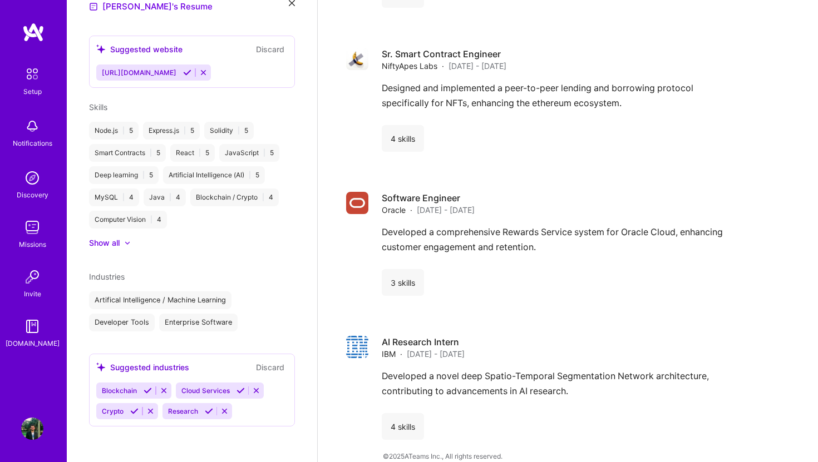
scroll to position [403, 0]
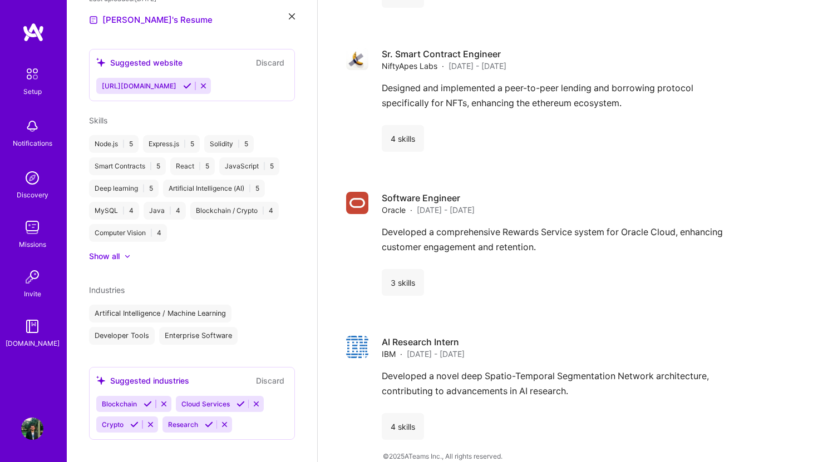
click at [238, 400] on icon at bounding box center [240, 404] width 8 height 8
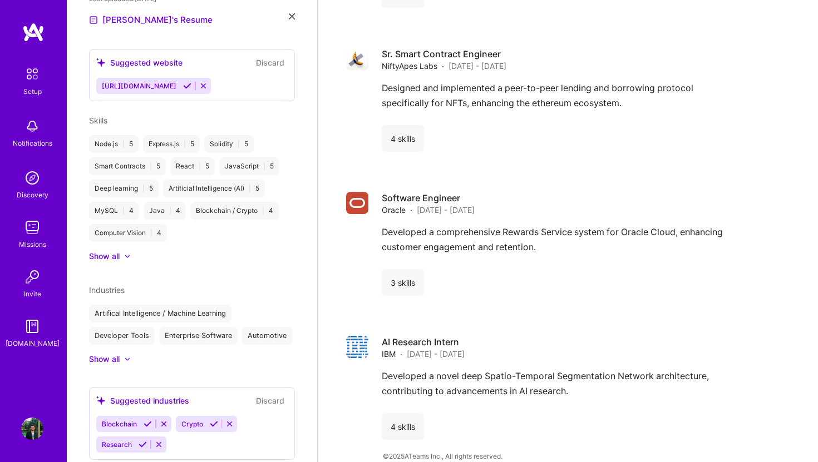
click at [142, 441] on icon at bounding box center [143, 445] width 8 height 8
click at [111, 354] on div "Show all" at bounding box center [104, 359] width 31 height 11
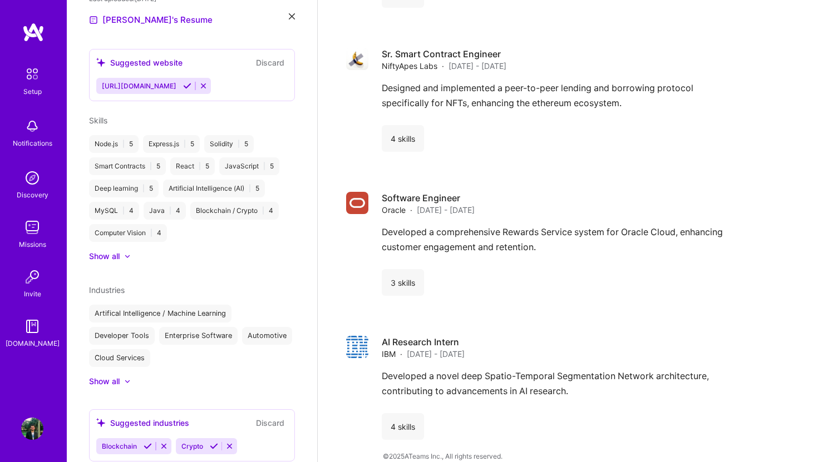
click at [266, 417] on button "Discard" at bounding box center [270, 423] width 35 height 13
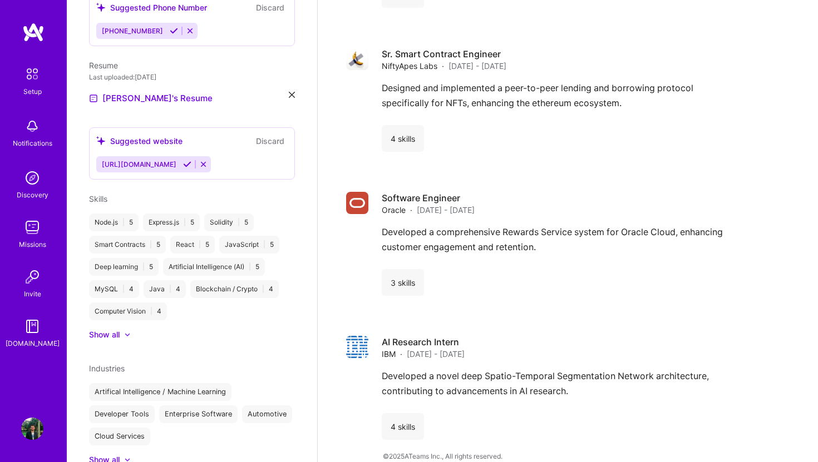
scroll to position [270, 0]
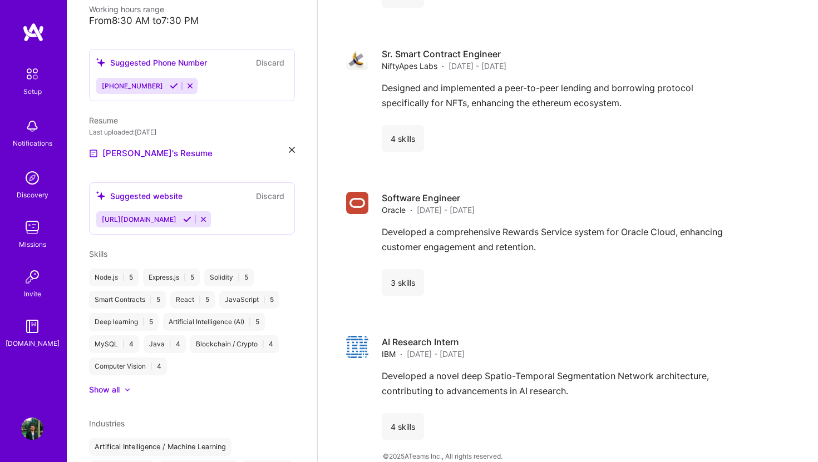
click at [207, 215] on icon at bounding box center [203, 219] width 8 height 8
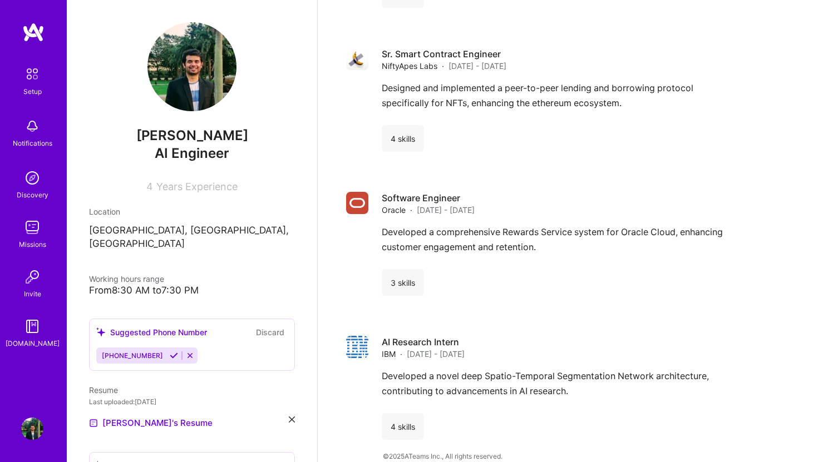
scroll to position [425, 0]
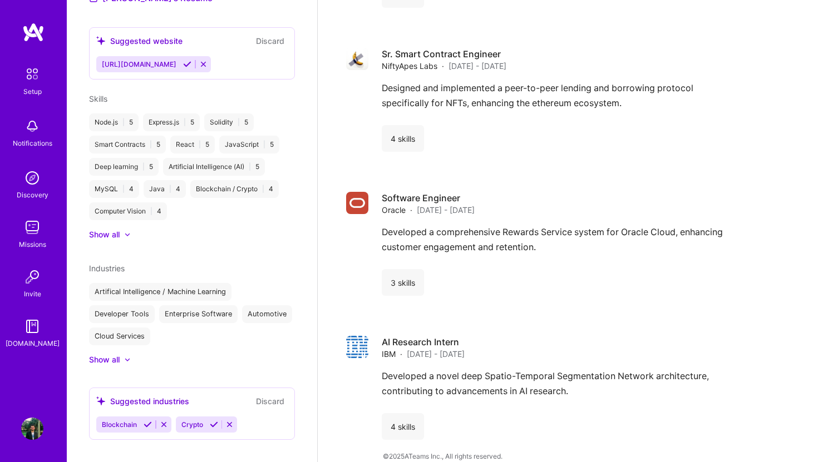
click at [270, 395] on button "Discard" at bounding box center [270, 401] width 35 height 13
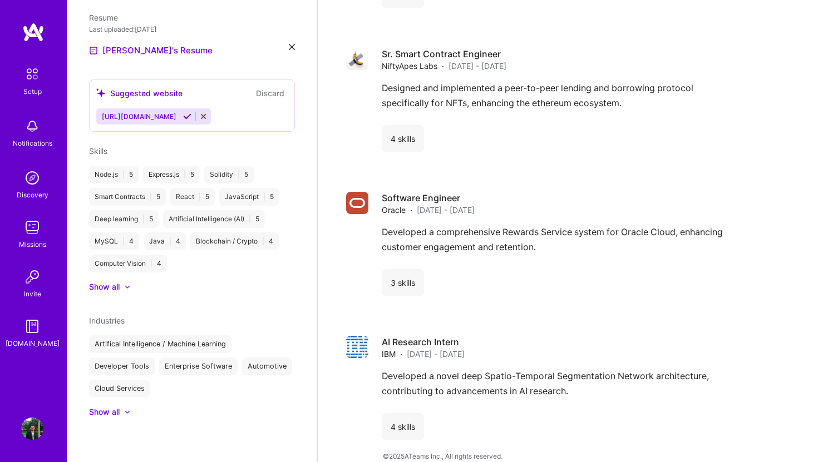
scroll to position [359, 0]
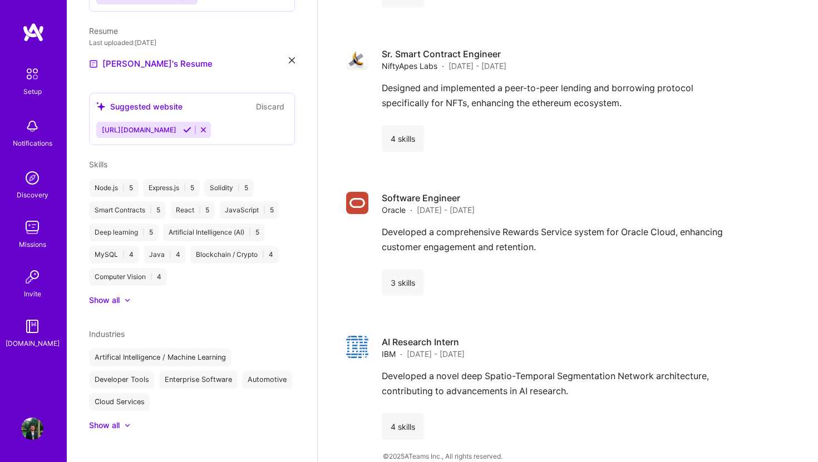
click at [270, 387] on div "Artifical Intelligence / Machine Learning Developer Tools Enterprise Software A…" at bounding box center [192, 380] width 206 height 62
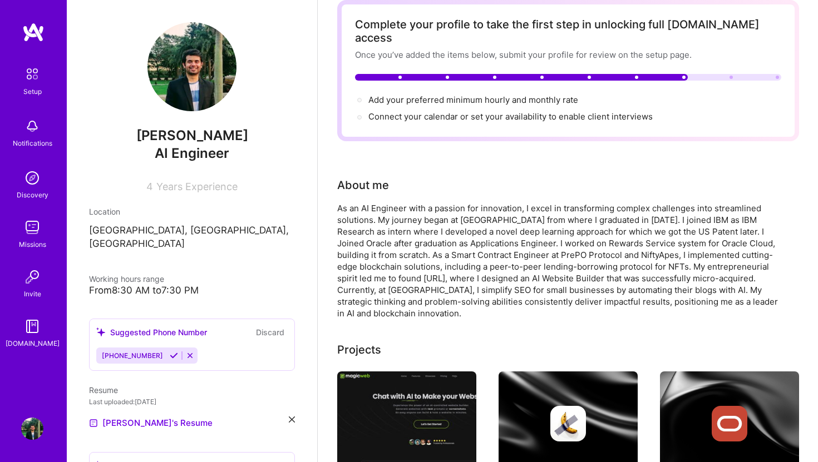
scroll to position [0, 0]
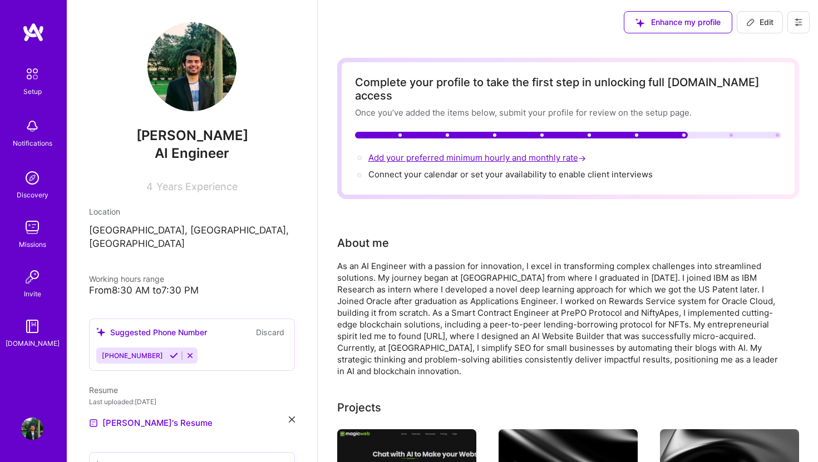
click at [479, 152] on span "Add your preferred minimum hourly and monthly rate →" at bounding box center [478, 157] width 220 height 11
select select "US"
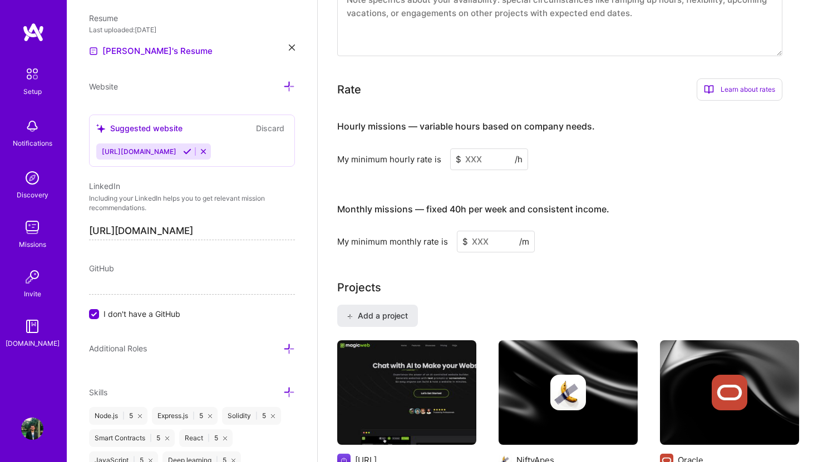
scroll to position [690, 0]
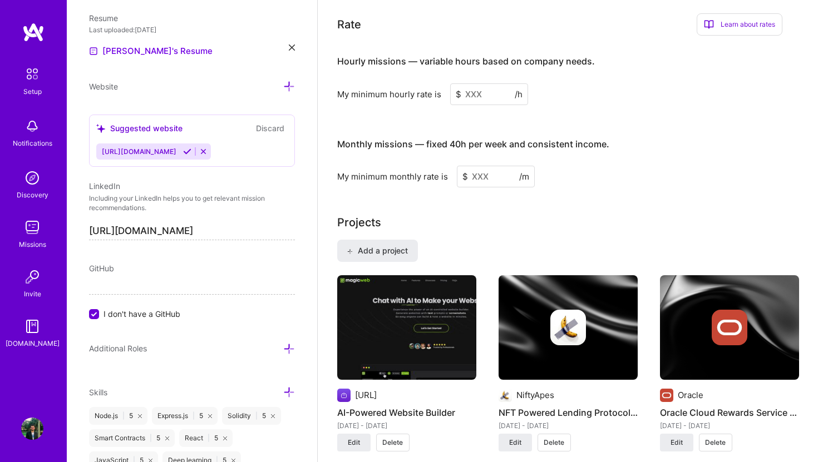
click at [481, 83] on input at bounding box center [489, 94] width 78 height 22
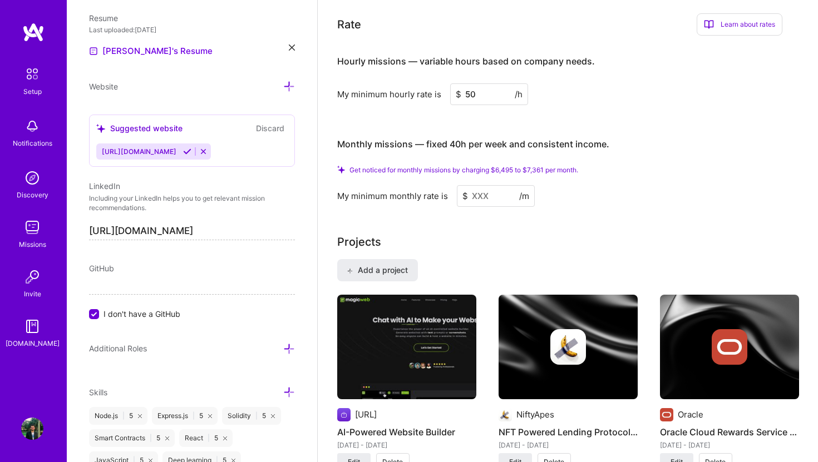
type input "50"
click at [476, 185] on input at bounding box center [496, 196] width 78 height 22
type input "5"
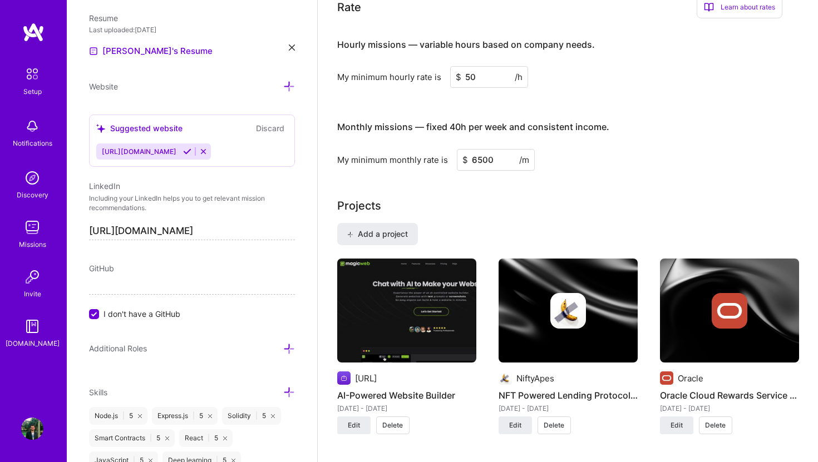
type input "6500"
click at [610, 176] on div "Complete your profile to take the first step in unlocking full [DOMAIN_NAME] ac…" at bounding box center [568, 430] width 462 height 2124
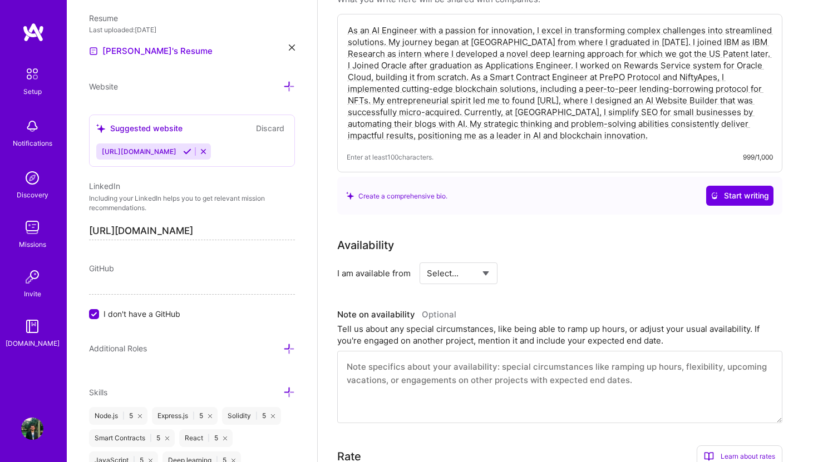
scroll to position [0, 0]
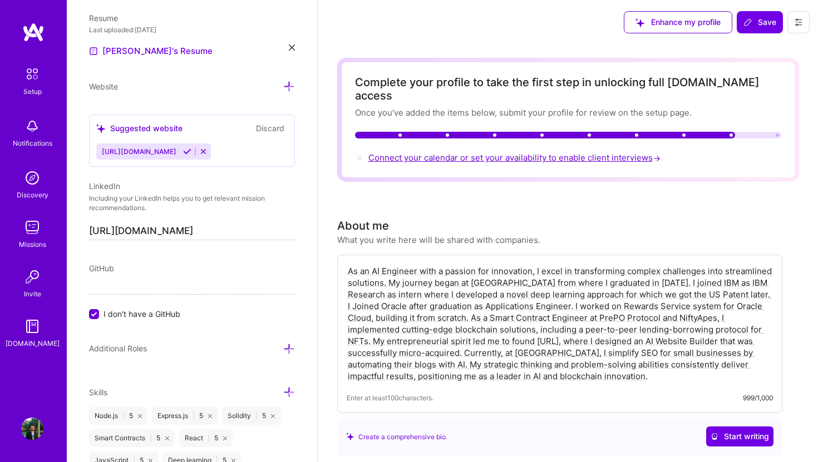
click at [453, 152] on span "Connect your calendar or set your availability to enable client interviews →" at bounding box center [515, 157] width 294 height 11
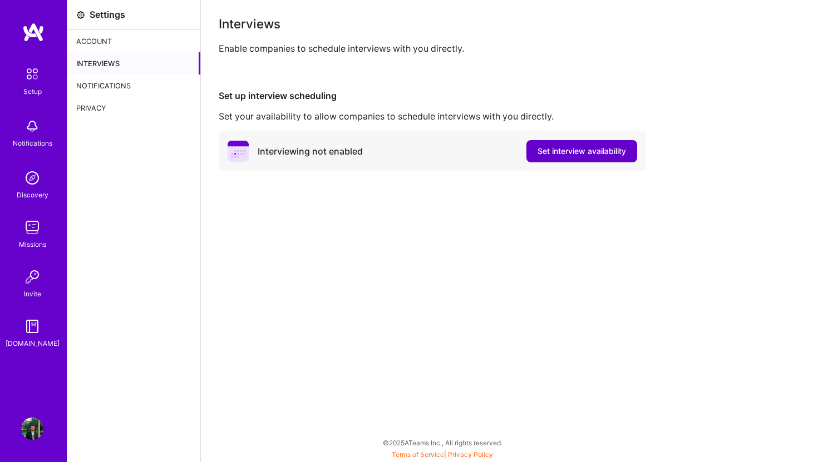
click at [566, 154] on span "Set interview availability" at bounding box center [581, 151] width 88 height 11
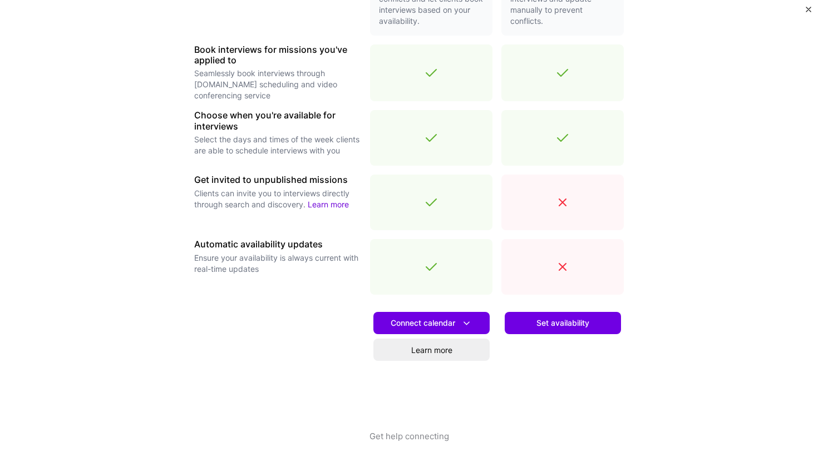
scroll to position [317, 0]
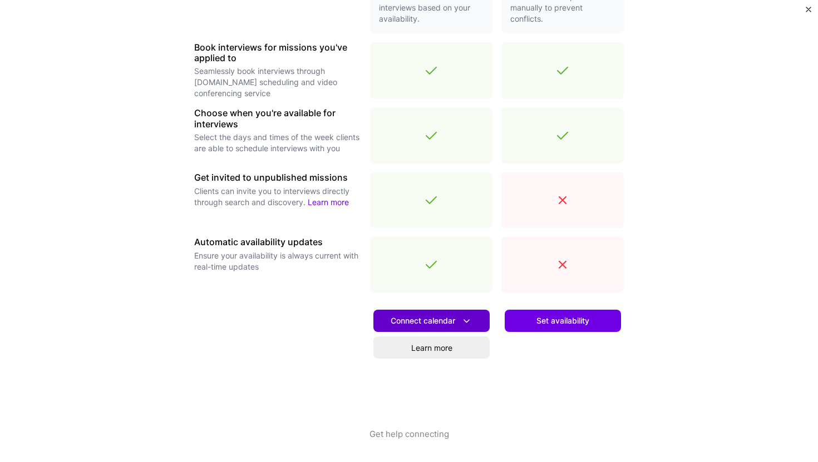
click at [411, 323] on span "Connect calendar" at bounding box center [431, 321] width 82 height 12
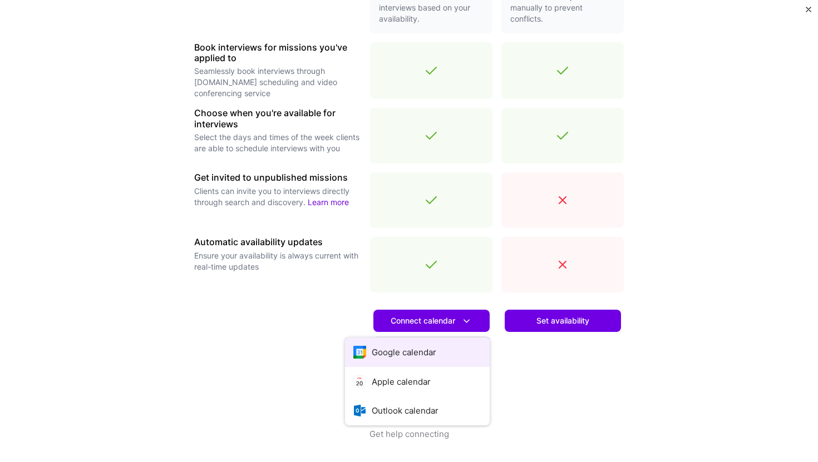
click at [402, 352] on button "Google calendar" at bounding box center [417, 352] width 145 height 29
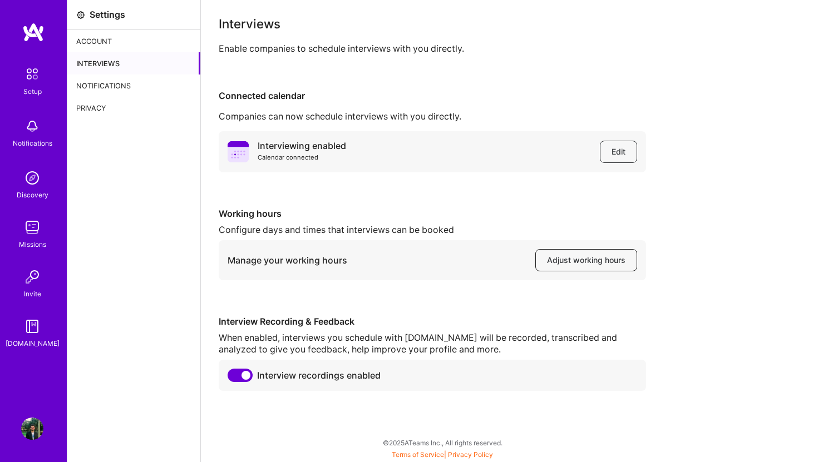
click at [575, 260] on span "Adjust working hours" at bounding box center [586, 260] width 78 height 11
click at [35, 76] on img at bounding box center [32, 73] width 23 height 23
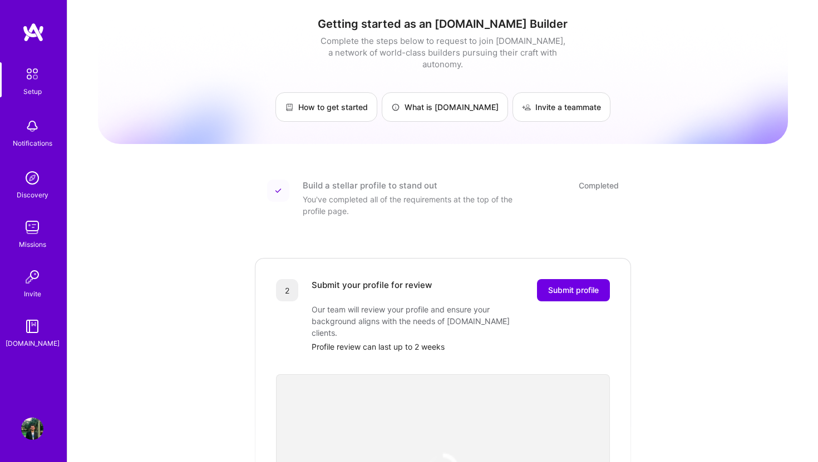
scroll to position [107, 0]
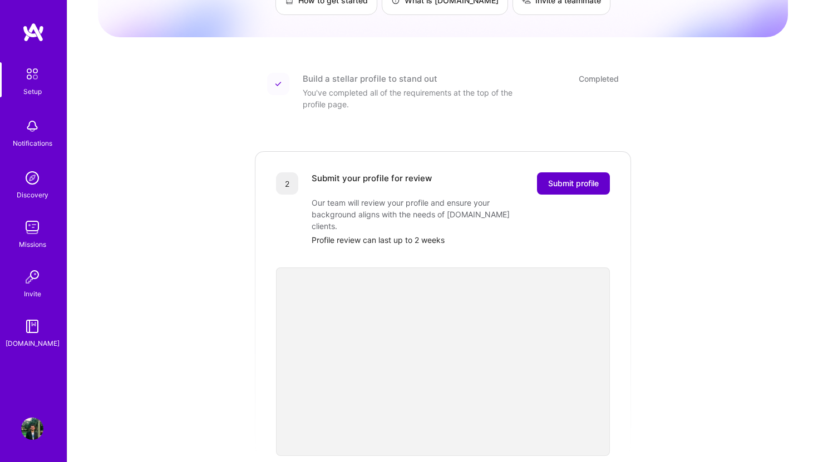
click at [590, 178] on span "Submit profile" at bounding box center [573, 183] width 51 height 11
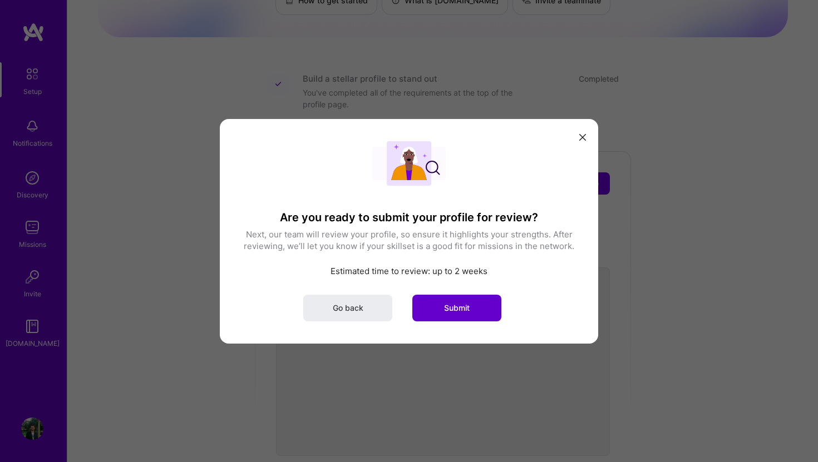
click at [475, 308] on button "Submit" at bounding box center [456, 307] width 89 height 27
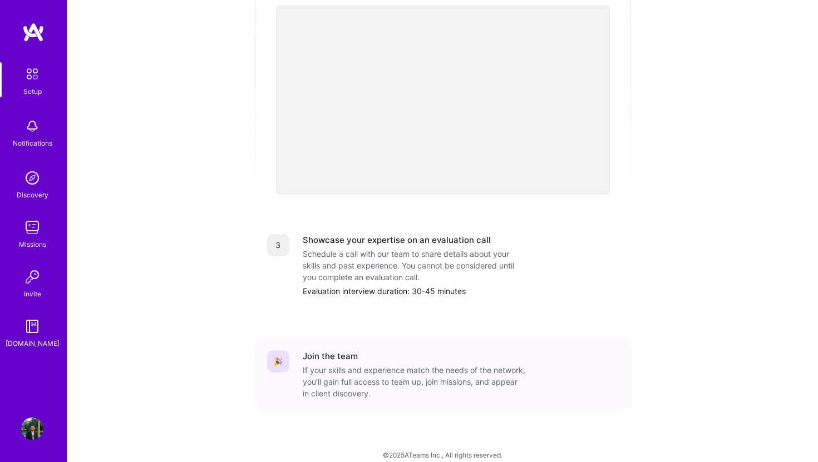
scroll to position [0, 0]
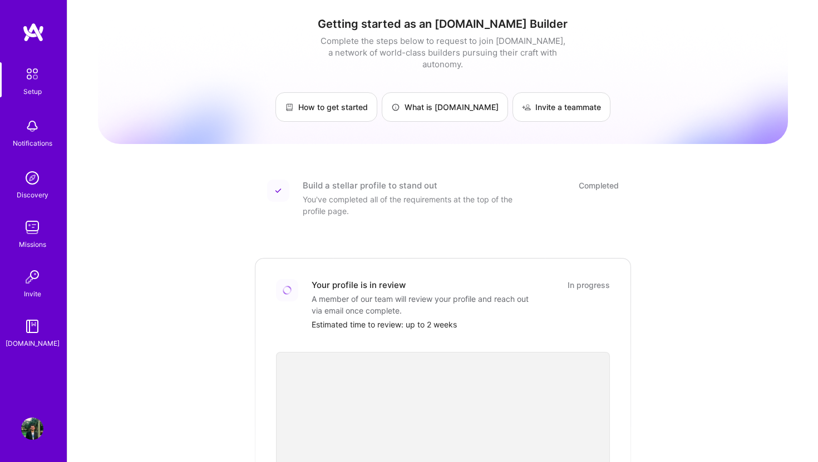
click at [32, 227] on img at bounding box center [32, 227] width 22 height 22
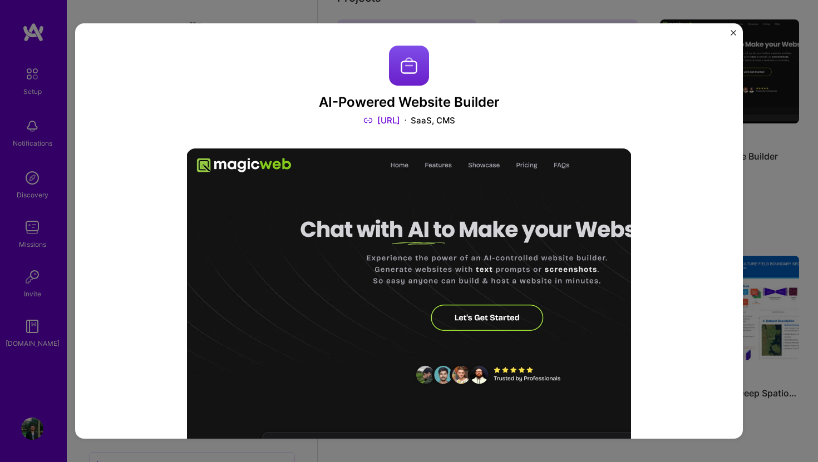
click at [733, 32] on img "Close" at bounding box center [733, 33] width 6 height 6
